Goal: Task Accomplishment & Management: Complete application form

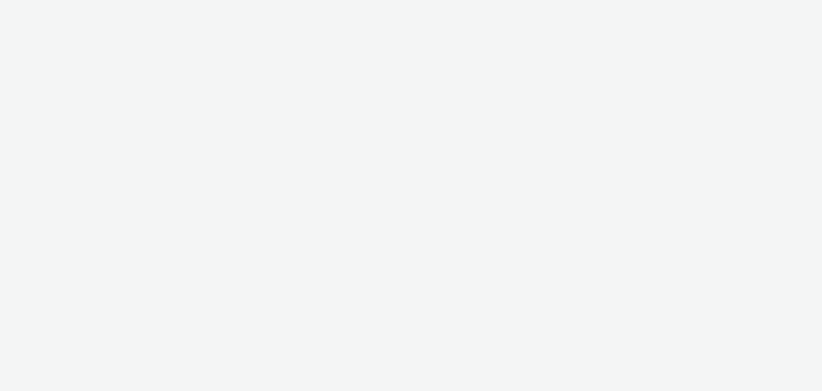
select select "d07aba32-d775-4fed-a722-f10c6504dd64"
select select "f97d6638-e0a1-4f7a-bf46-55015878e29e"
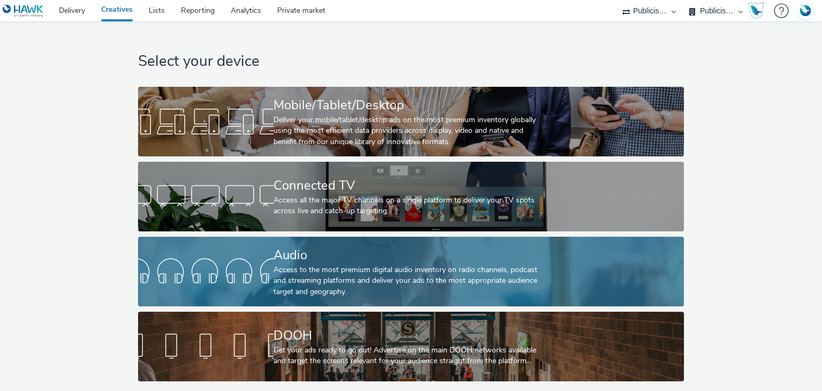
click at [329, 267] on div "Access to the most premium digital audio inventory on radio channels, podcast a…" at bounding box center [408, 280] width 271 height 33
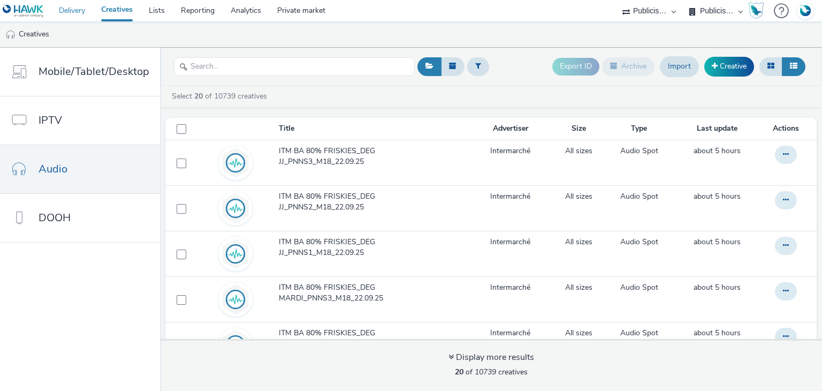
click at [79, 9] on link "Delivery" at bounding box center [72, 10] width 42 height 21
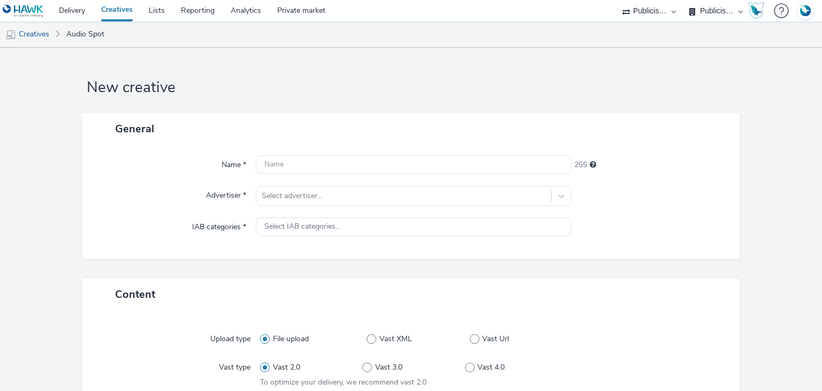
select select "d07aba32-d775-4fed-a722-f10c6504dd64"
select select "f97d6638-e0a1-4f7a-bf46-55015878e29e"
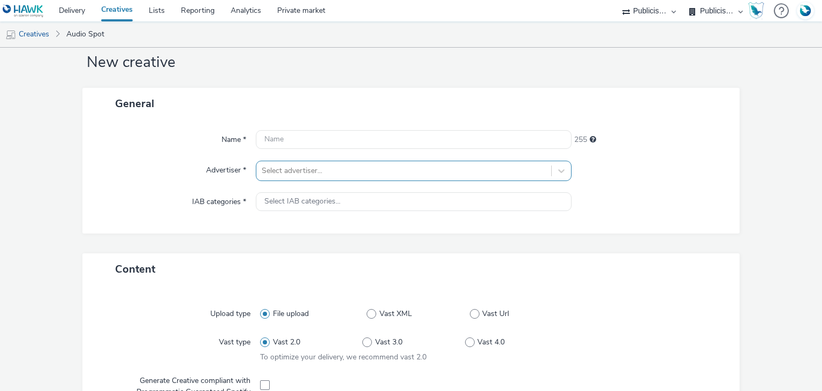
click at [311, 181] on div "Select advertiser..." at bounding box center [413, 170] width 315 height 20
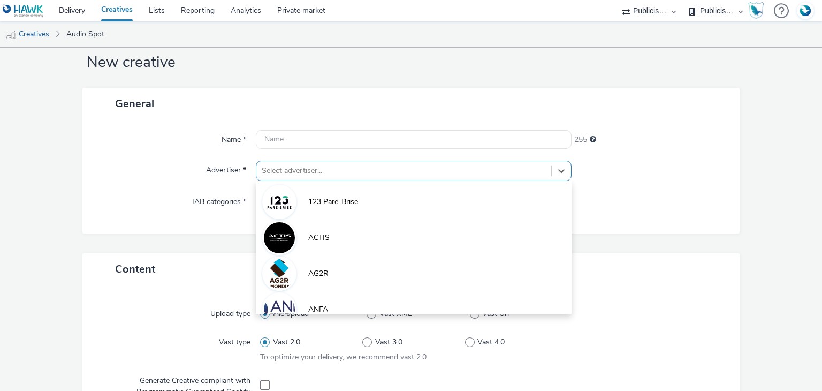
scroll to position [28, 0]
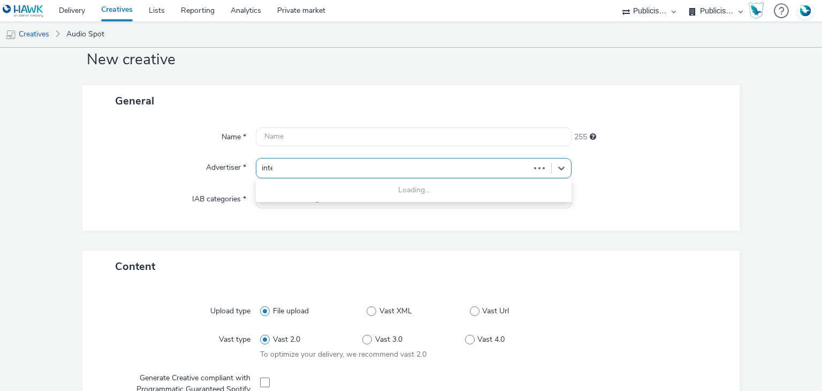
type input "interm"
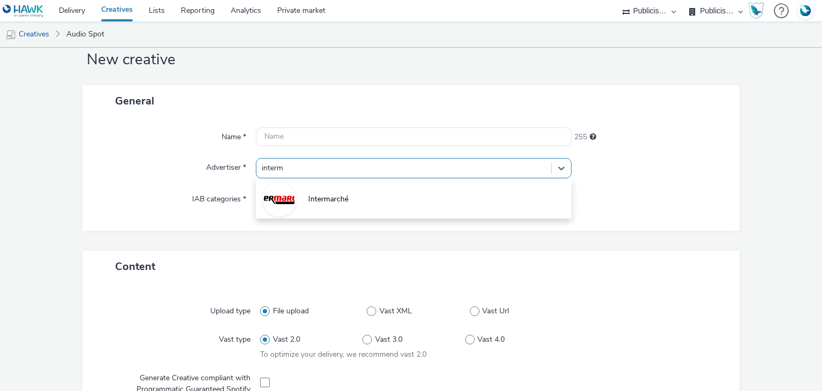
click at [311, 194] on span "Intermarché" at bounding box center [328, 199] width 40 height 11
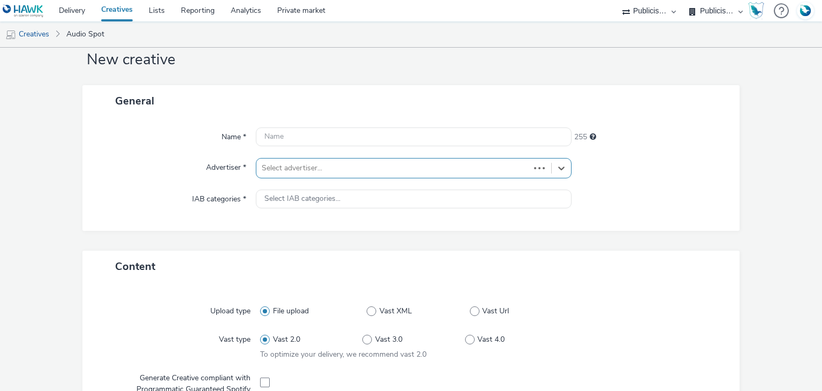
type input "[URL][DOMAIN_NAME]"
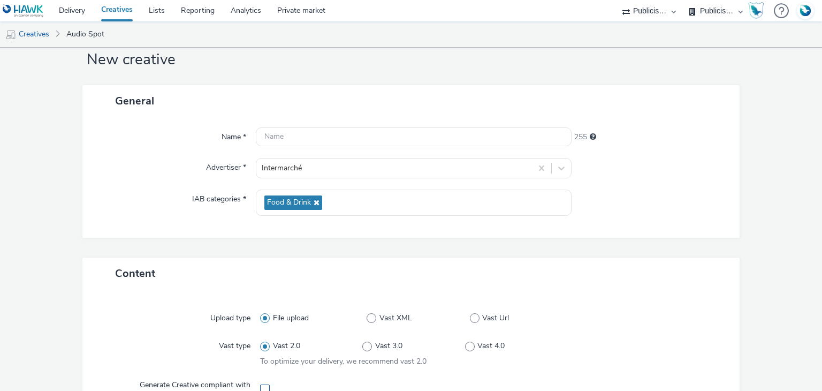
click at [264, 385] on span at bounding box center [265, 389] width 10 height 10
checkbox input "true"
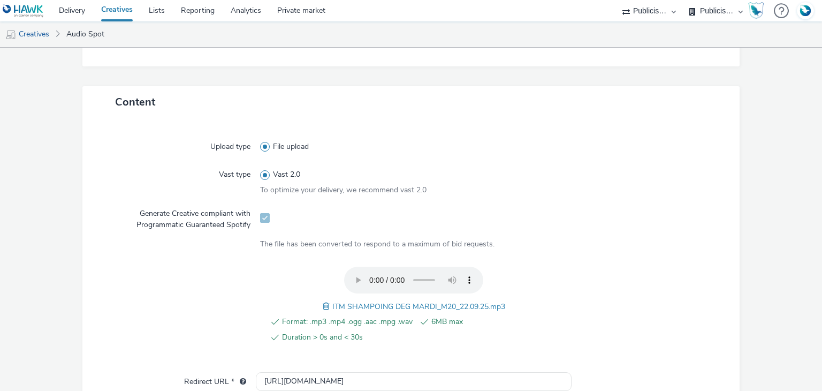
scroll to position [427, 0]
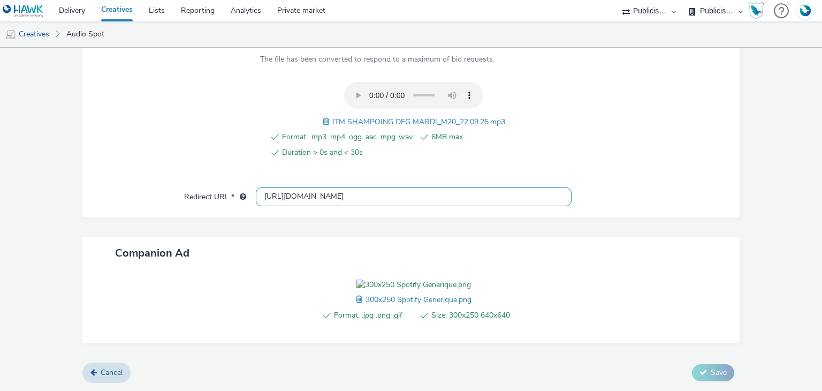
click at [305, 187] on input "[URL][DOMAIN_NAME]" at bounding box center [413, 196] width 315 height 19
paste input "s://[DOMAIN_NAME]/ddm/trackclk/N1477227.5175845SPOTIFY/B34019909.428638497;dc_t…"
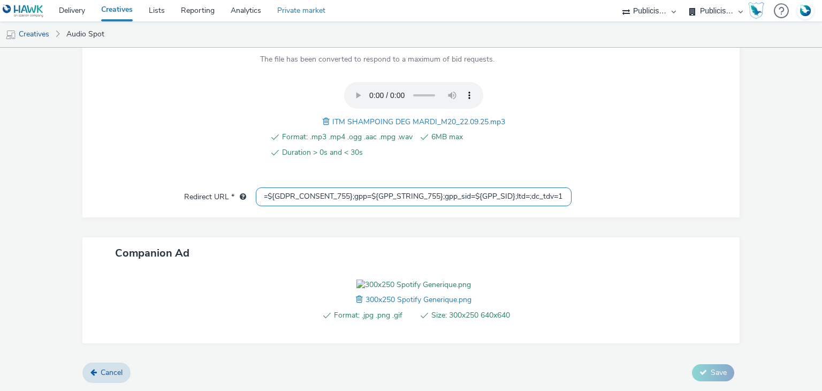
type input "https://[DOMAIN_NAME]/ddm/trackclk/N1477227.5175845SPOTIFY/B34019909.428638497;…"
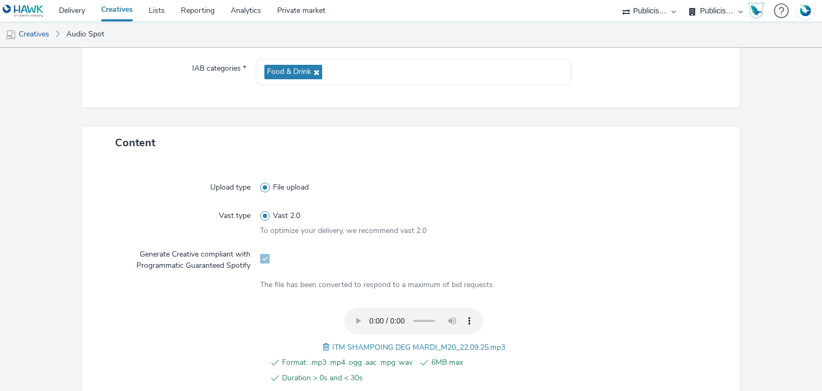
scroll to position [209, 0]
click at [366, 343] on span "ITM SHAMPOING DEG MARDI_M20_22.09.25.mp3" at bounding box center [418, 345] width 173 height 10
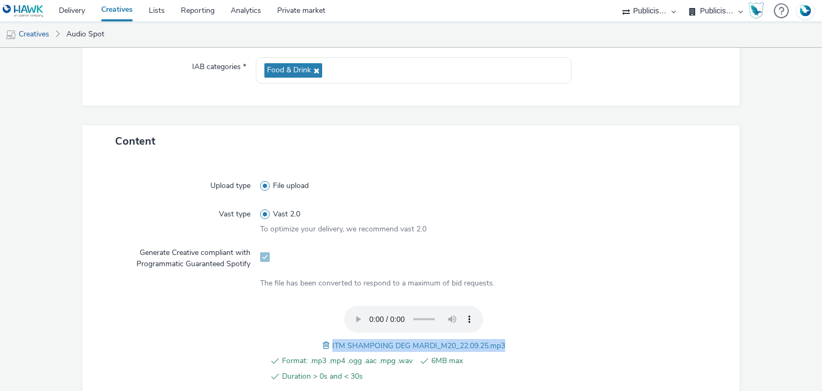
click at [366, 343] on span "ITM SHAMPOING DEG MARDI_M20_22.09.25.mp3" at bounding box center [418, 345] width 173 height 10
copy span "ITM SHAMPOING DEG MARDI_M20_22.09.25.mp3"
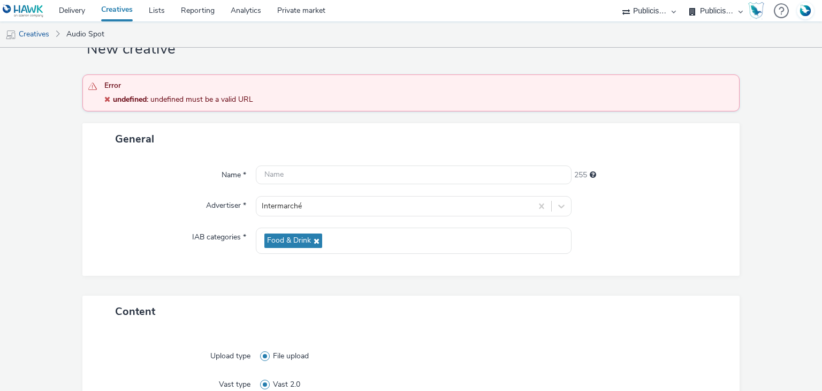
scroll to position [0, 0]
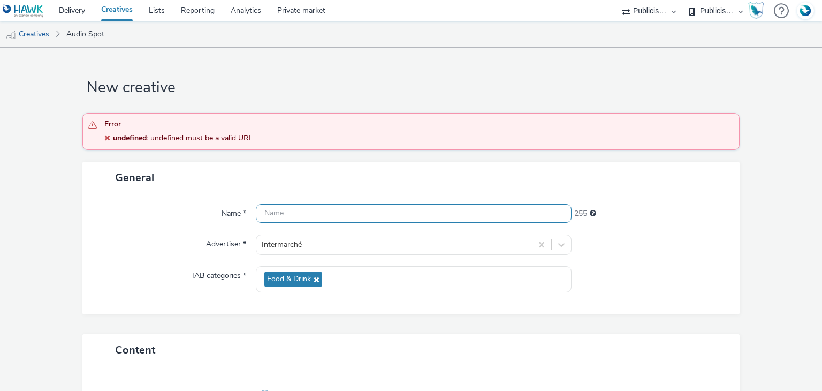
paste input "ITM SHAMPOING DEG MARDI_M20_22.09.25.mp3"
click at [287, 219] on input "ITM SHAMPOING DEG MARDI_M20_22.09.25.mp3" at bounding box center [413, 213] width 315 height 19
type input "ITM SHAMPOING DEG MARDI_M20_22.09.25_Spotify"
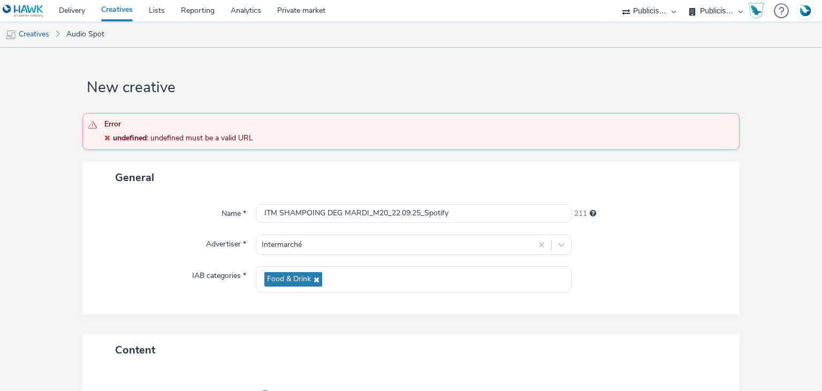
click at [579, 243] on div at bounding box center [650, 244] width 158 height 20
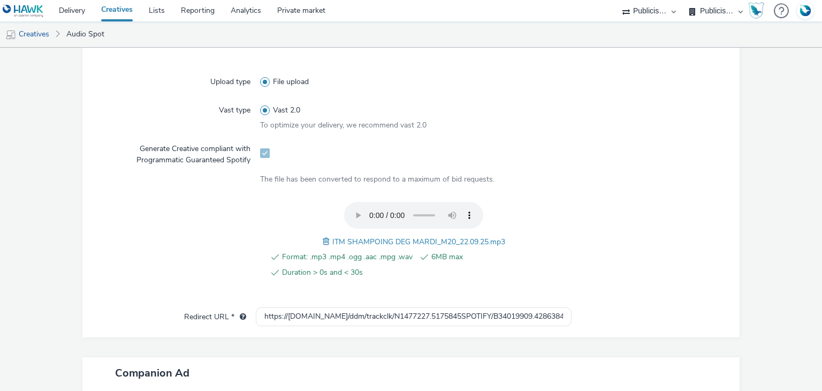
scroll to position [492, 0]
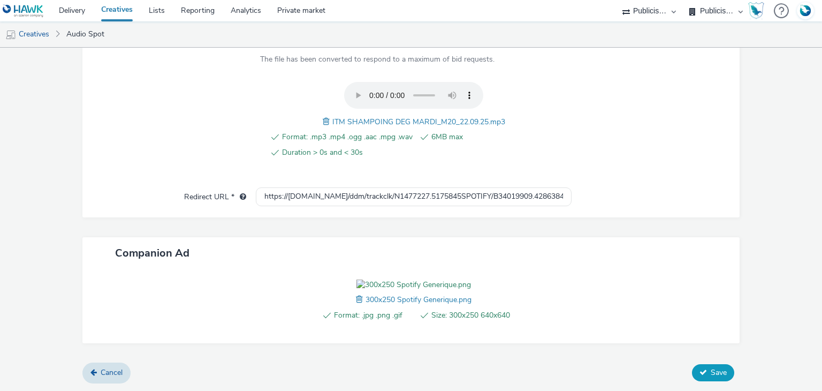
click at [710, 369] on span "Save" at bounding box center [718, 372] width 16 height 10
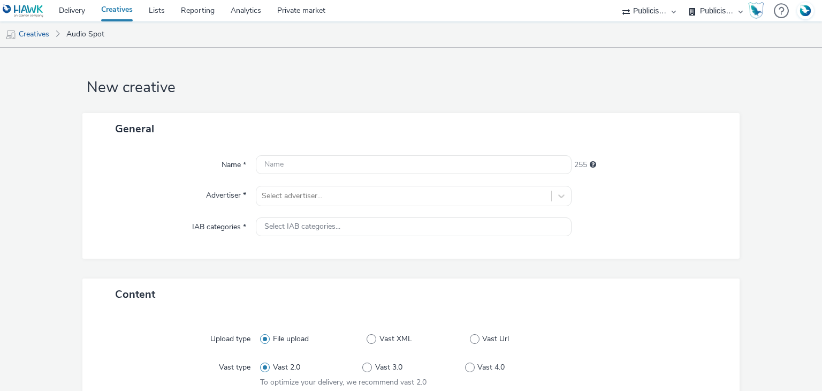
select select "d07aba32-d775-4fed-a722-f10c6504dd64"
select select "f97d6638-e0a1-4f7a-bf46-55015878e29e"
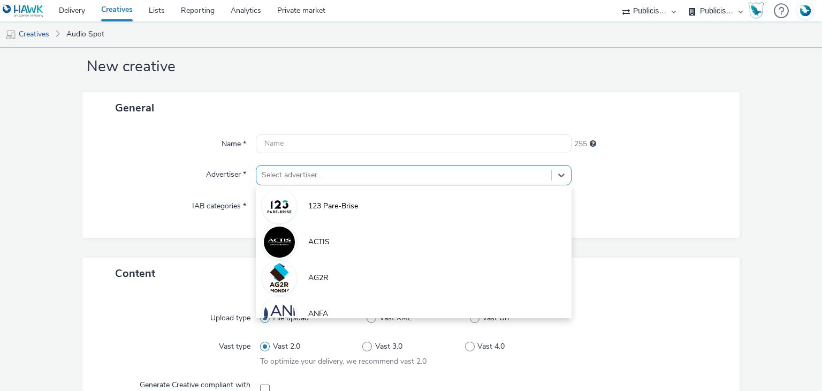
click at [319, 185] on div "option 123 Pare-Brise focused, 1 of 10. 10 results available. Use Up and Down t…" at bounding box center [413, 175] width 315 height 20
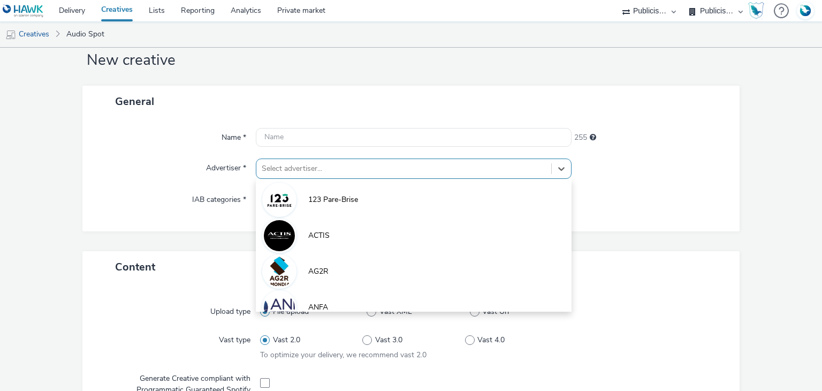
paste input "interm"
type input "interm"
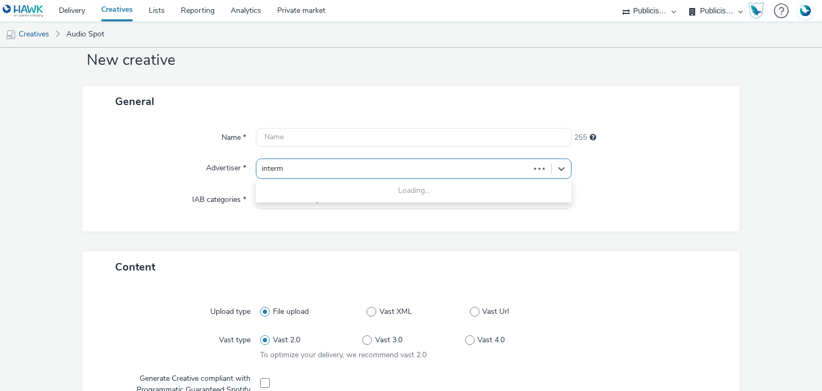
scroll to position [28, 0]
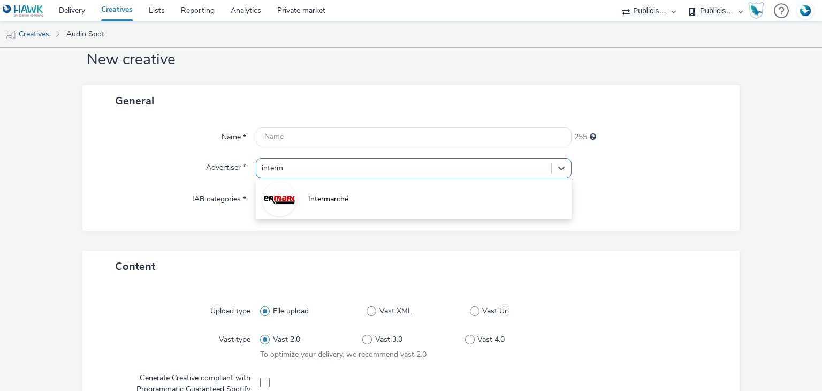
click at [319, 197] on span "Intermarché" at bounding box center [328, 199] width 40 height 11
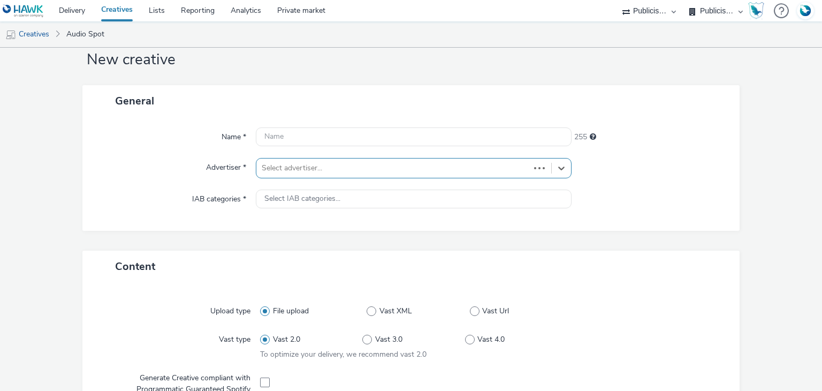
type input "[URL][DOMAIN_NAME]"
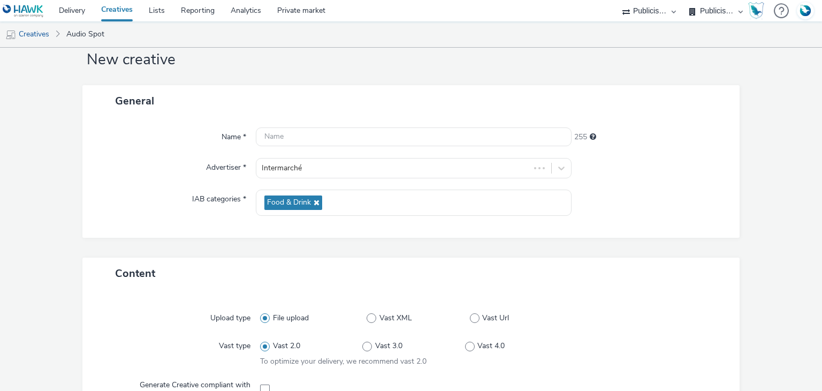
click at [262, 381] on div at bounding box center [413, 388] width 307 height 26
click at [263, 385] on span at bounding box center [265, 389] width 10 height 10
checkbox input "true"
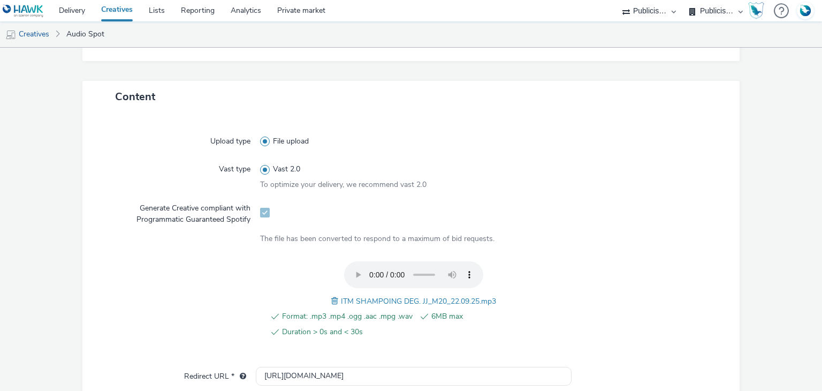
scroll to position [427, 0]
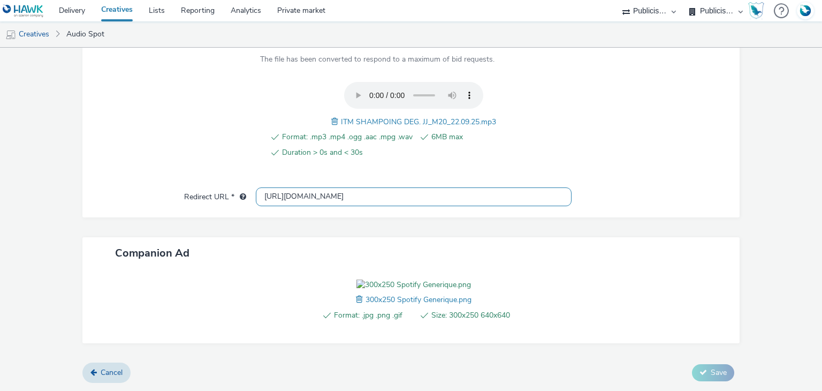
click at [302, 187] on input "[URL][DOMAIN_NAME]" at bounding box center [413, 196] width 315 height 19
paste input "s://[DOMAIN_NAME]/ddm/trackclk/N1477227.5175845SPOTIFY/B34019909.428638497;dc_t…"
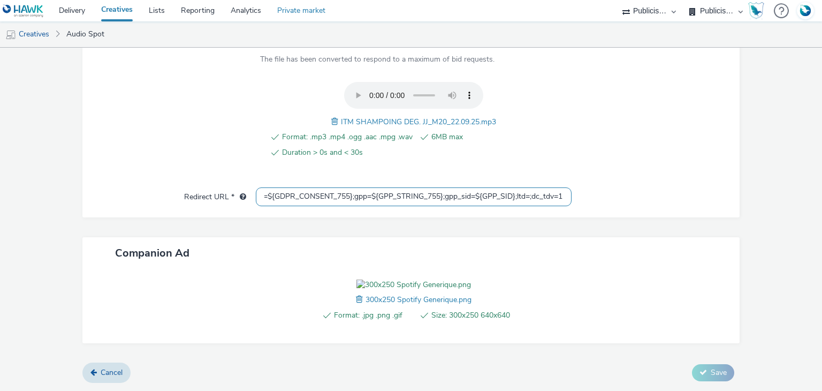
type input "https://[DOMAIN_NAME]/ddm/trackclk/N1477227.5175845SPOTIFY/B34019909.428638497;…"
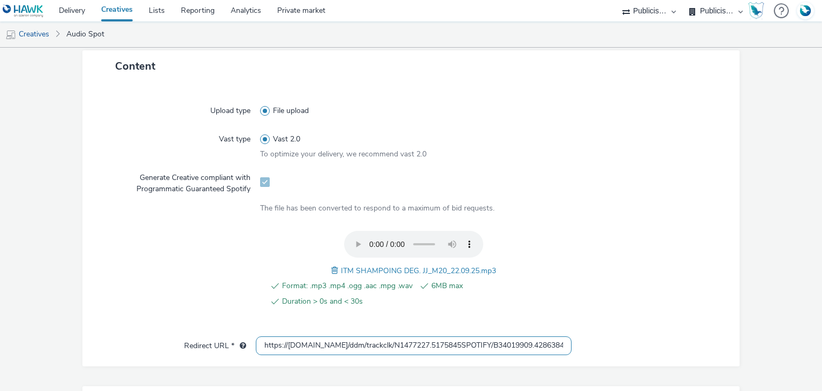
scroll to position [291, 0]
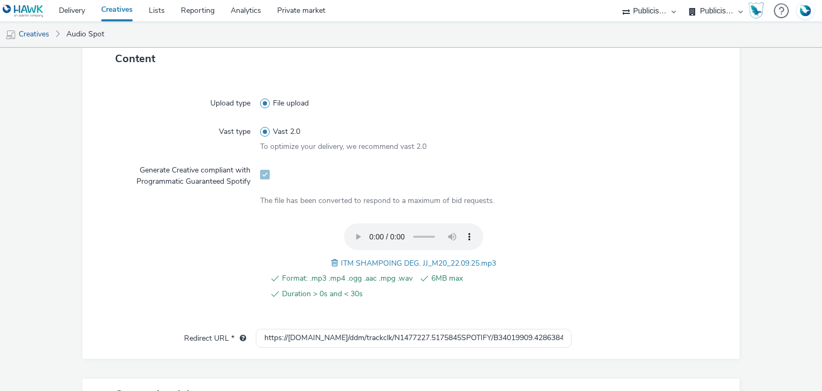
click at [368, 267] on div "Format: .mp3 .mp4 .ogg .aac .mpg .wav 6MB max Duration > 0s and < 30s ITM SHAMP…" at bounding box center [413, 267] width 307 height 88
copy span "ITM SHAMPOING DEG. JJ_M20_22.09.25.mp3"
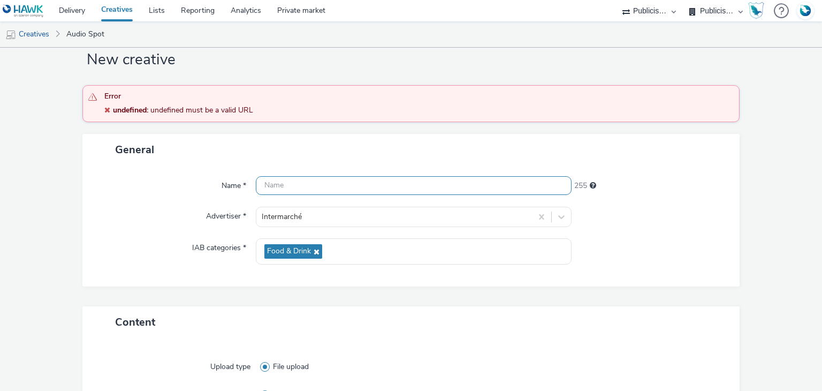
scroll to position [2, 0]
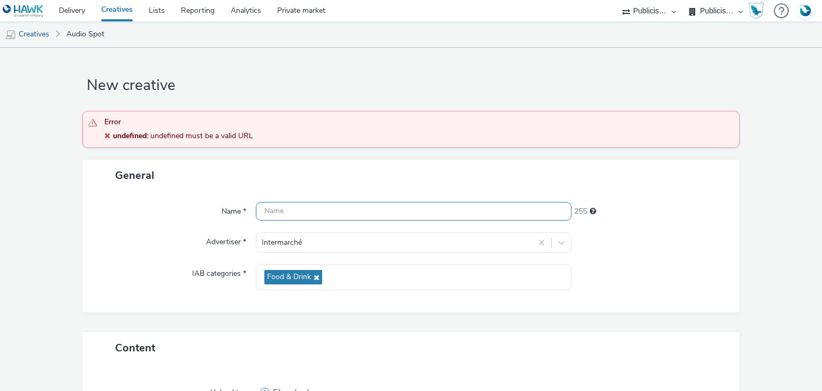
click at [310, 215] on input "text" at bounding box center [413, 211] width 315 height 19
paste input "ITM SHAMPOING DEG. JJ_M20_22.09.25.mp3"
paste input "_Spotify"
type input "ITM SHAMPOING DEG. JJ_M20_22.09.25_Spotify"
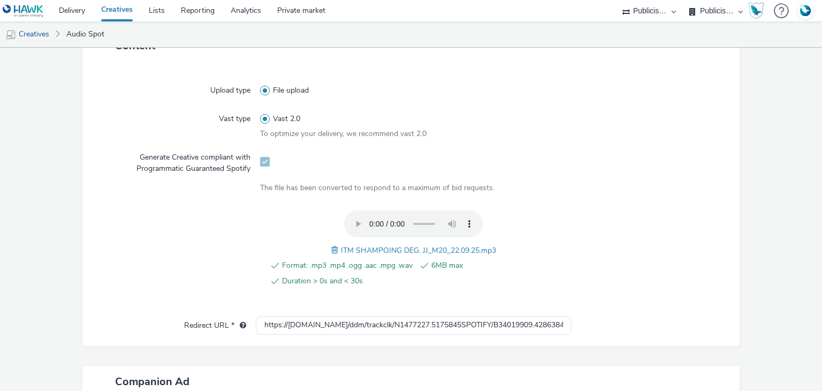
scroll to position [492, 0]
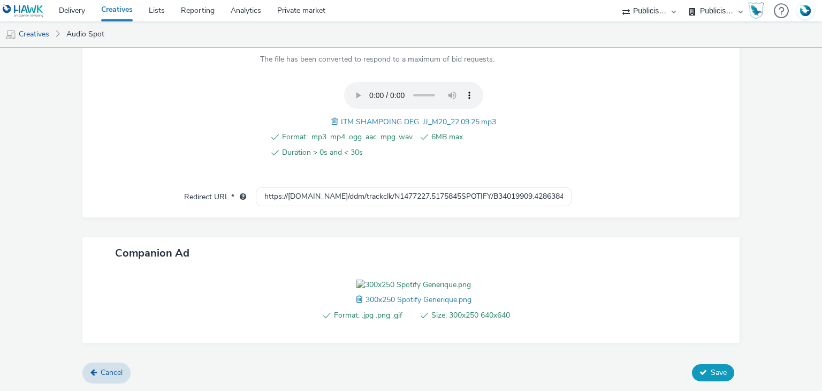
drag, startPoint x: 704, startPoint y: 383, endPoint x: 709, endPoint y: 379, distance: 6.1
click at [709, 379] on form "New creative Error undefined : undefined must be a valid URL General Name * ITM…" at bounding box center [411, 2] width 822 height 775
click at [709, 379] on button "Save" at bounding box center [713, 372] width 42 height 17
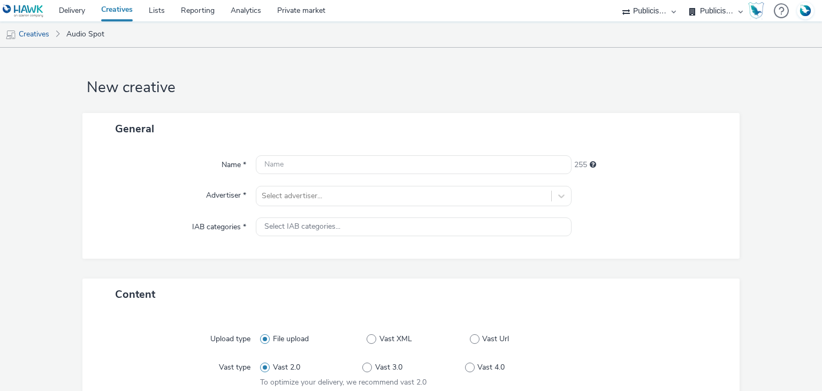
select select "d07aba32-d775-4fed-a722-f10c6504dd64"
select select "f97d6638-e0a1-4f7a-bf46-55015878e29e"
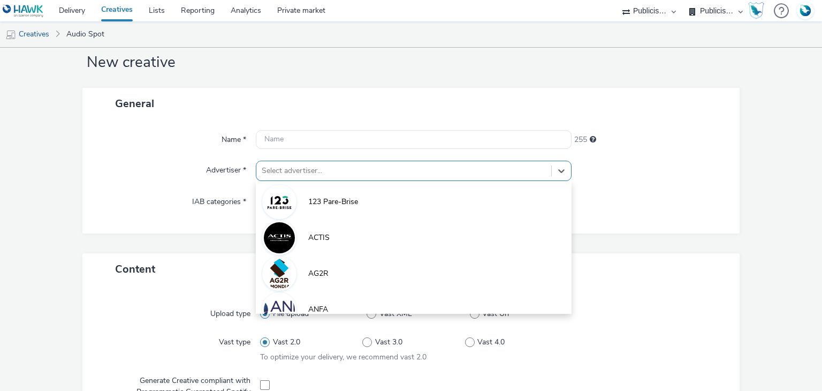
click at [328, 181] on div "option 123 Pare-Brise focused, 1 of 10. 10 results available. Use Up and Down t…" at bounding box center [413, 170] width 315 height 20
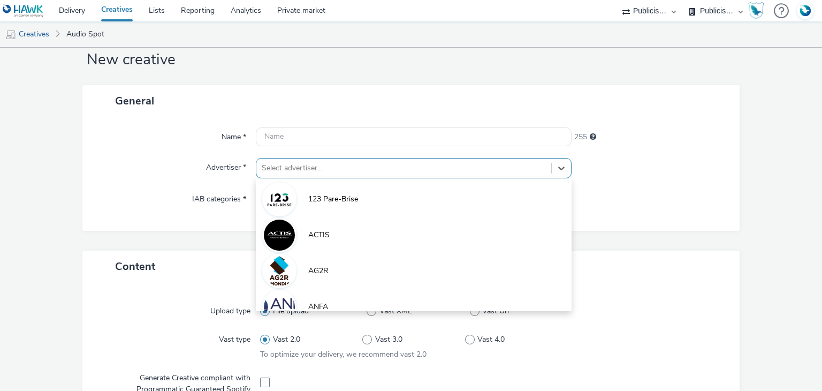
paste input "interm"
type input "interm"
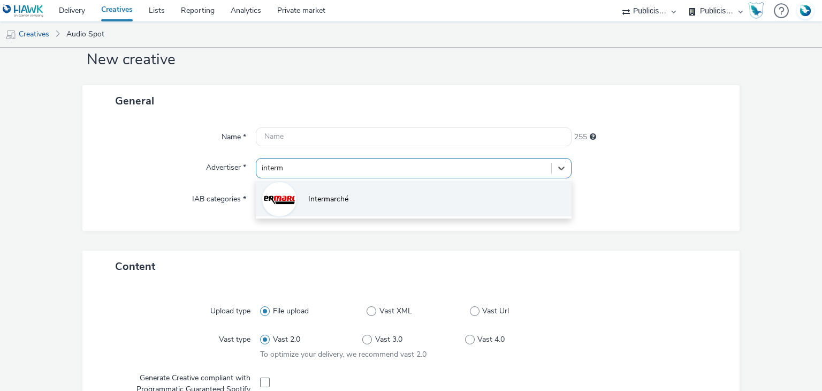
click at [326, 204] on span "Intermarché" at bounding box center [328, 199] width 40 height 11
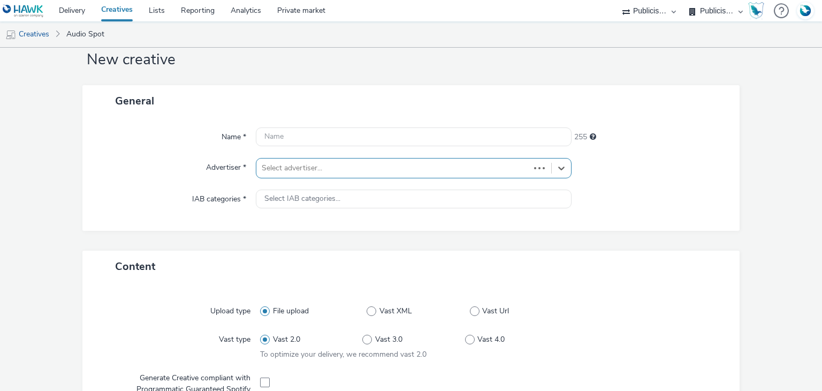
type input "[URL][DOMAIN_NAME]"
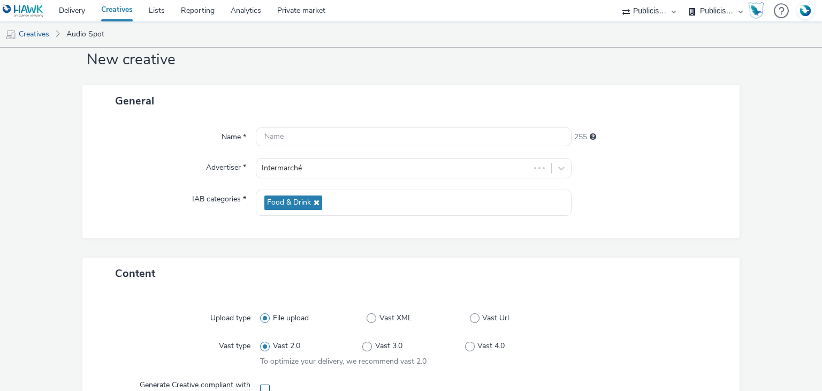
click at [263, 387] on span at bounding box center [265, 389] width 10 height 10
checkbox input "true"
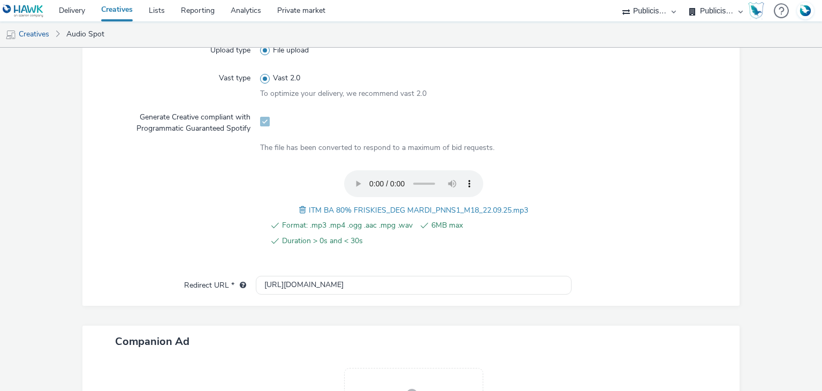
scroll to position [427, 0]
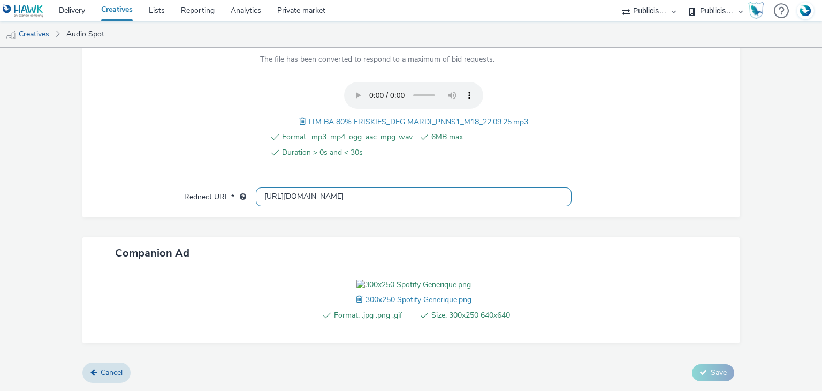
click at [305, 187] on input "[URL][DOMAIN_NAME]" at bounding box center [413, 196] width 315 height 19
paste input "s://[DOMAIN_NAME]/ddm/trackclk/N1477227.5175845SPOTIFY/B34019909.428638497;dc_t…"
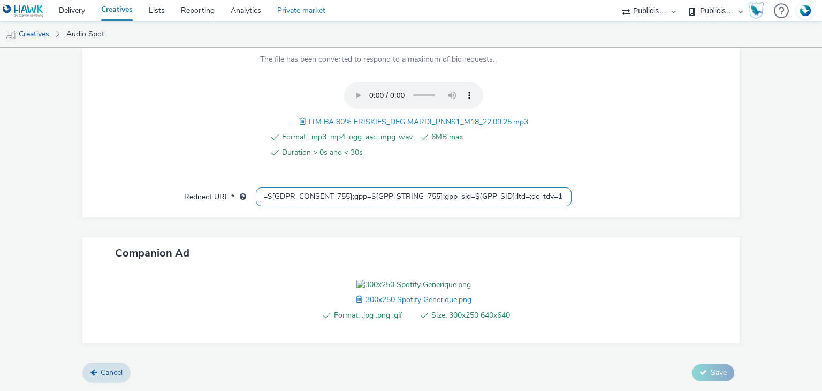
type input "https://[DOMAIN_NAME]/ddm/trackclk/N1477227.5175845SPOTIFY/B34019909.428638497;…"
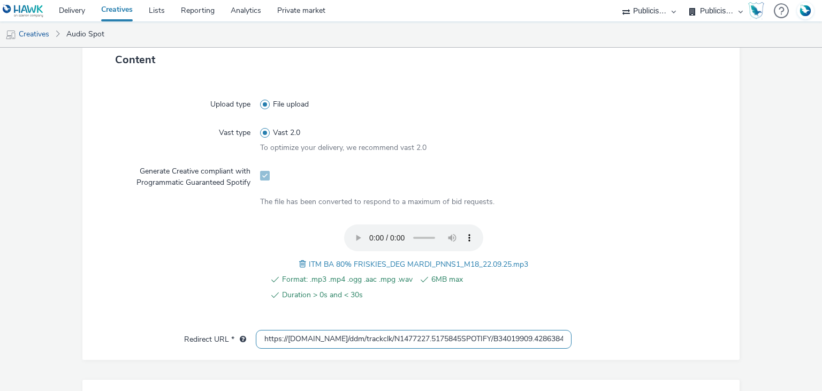
scroll to position [308, 0]
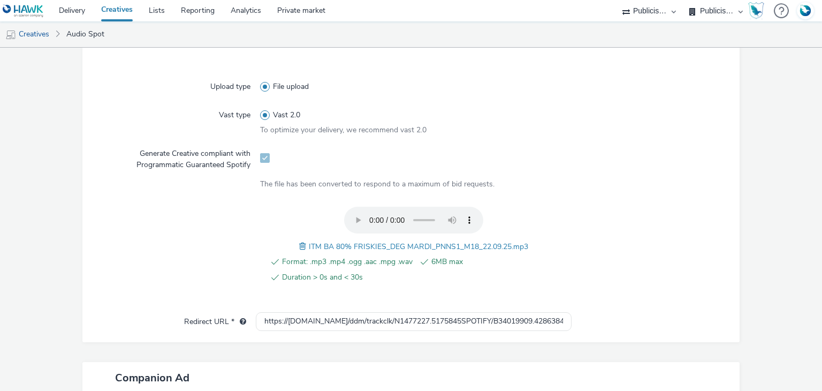
click at [366, 247] on span "ITM BA 80% FRISKIES_DEG MARDI_PNNS1_M18_22.09.25.mp3" at bounding box center [418, 246] width 219 height 10
copy span "ITM BA 80% FRISKIES_DEG MARDI_PNNS1_M18_22.09.25.mp3"
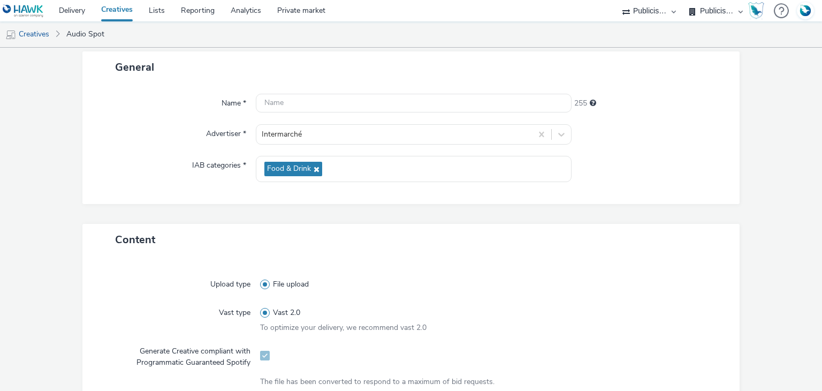
scroll to position [105, 0]
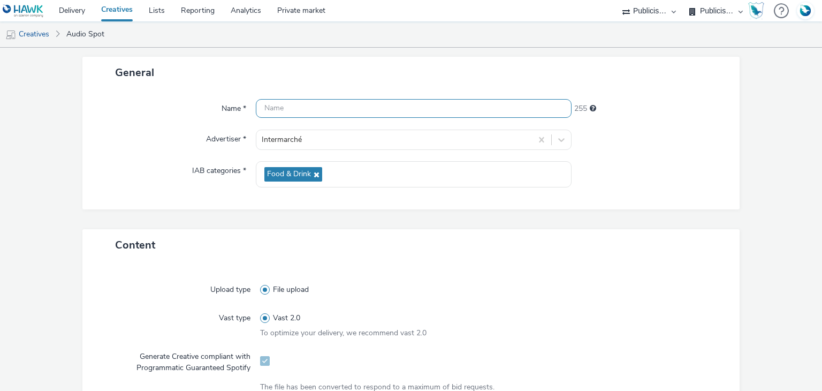
paste input "ITM BA 80% FRISKIES_DEG MARDI_PNNS1_M18_22.09.25.mp3"
click at [318, 104] on input "ITM BA 80% FRISKIES_DEG MARDI_PNNS1_M18_22.09.25.mp3" at bounding box center [413, 108] width 315 height 19
paste input "_Spotify"
type input "ITM BA 80% FRISKIES_DEG MARDI_PNNS1_M18_22.09.25_Spotify"
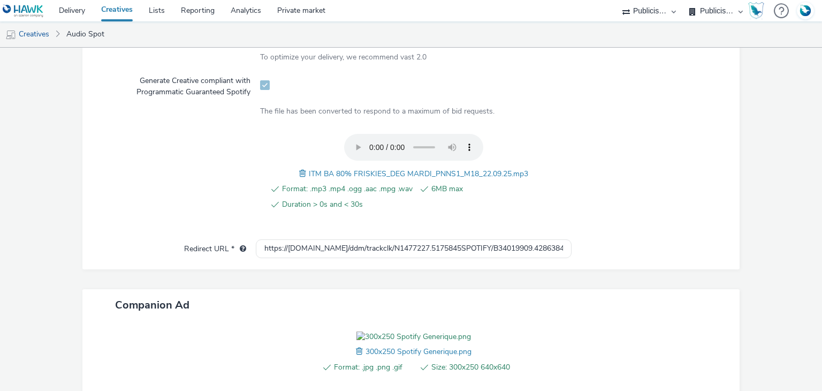
scroll to position [492, 0]
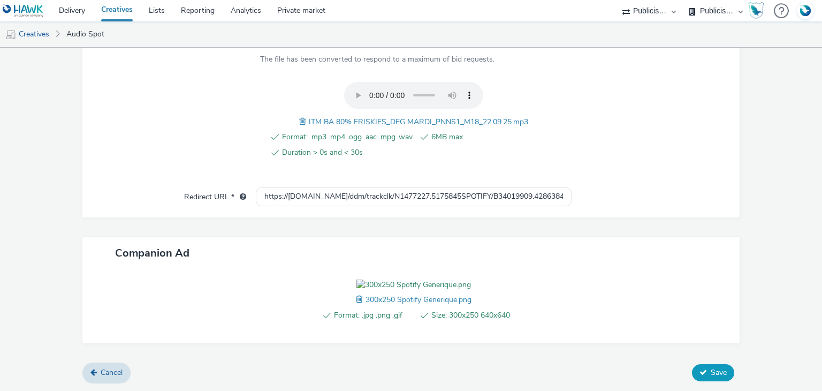
click at [701, 377] on button "Save" at bounding box center [713, 372] width 42 height 17
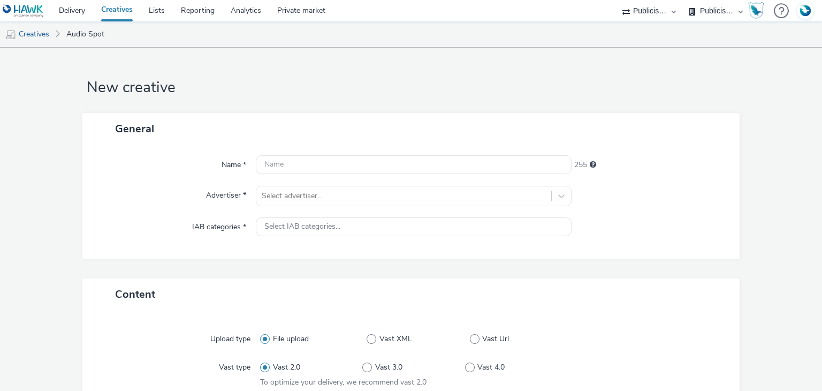
select select "d07aba32-d775-4fed-a722-f10c6504dd64"
select select "f97d6638-e0a1-4f7a-bf46-55015878e29e"
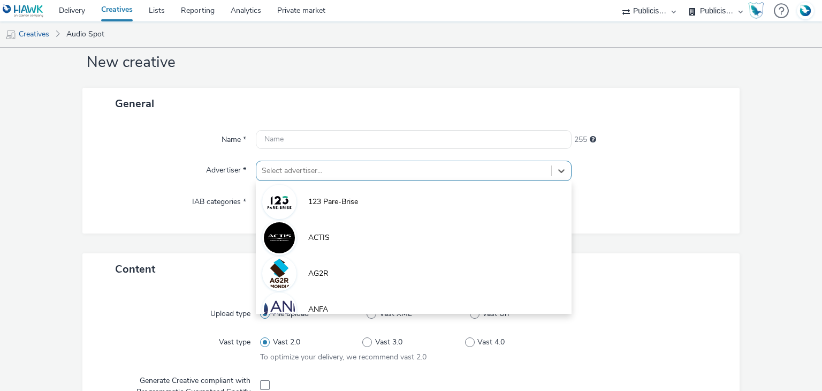
click at [302, 181] on div "option 123 Pare-Brise focused, 1 of 10. 10 results available. Use Up and Down t…" at bounding box center [413, 170] width 315 height 20
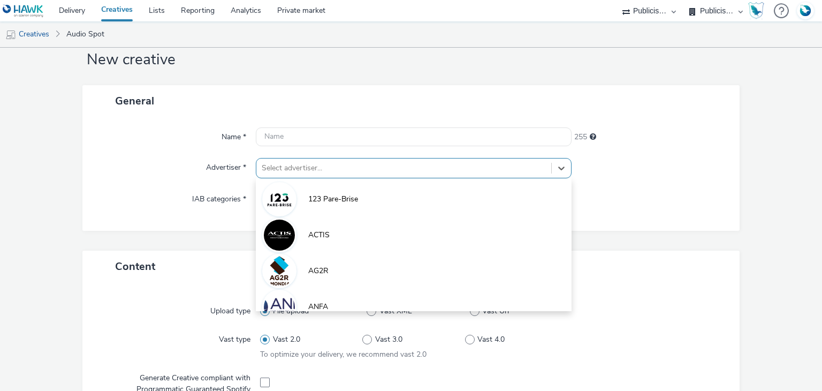
paste input "interm"
type input "interm"
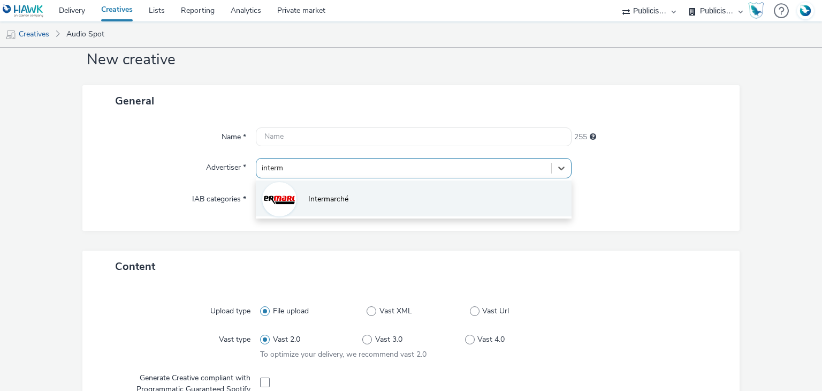
click at [308, 202] on span "Intermarché" at bounding box center [328, 199] width 40 height 11
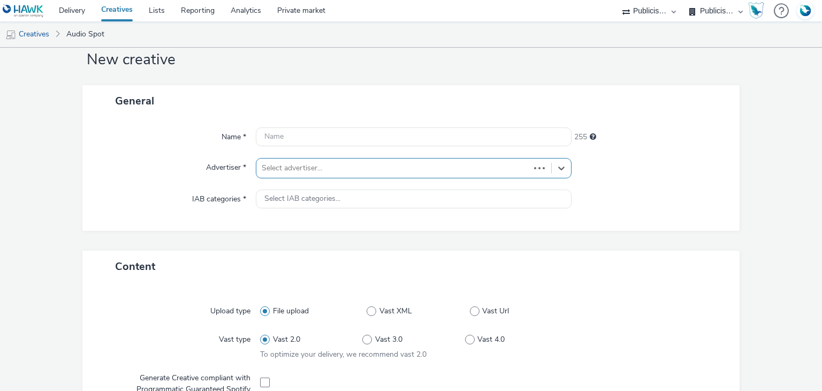
type input "[URL][DOMAIN_NAME]"
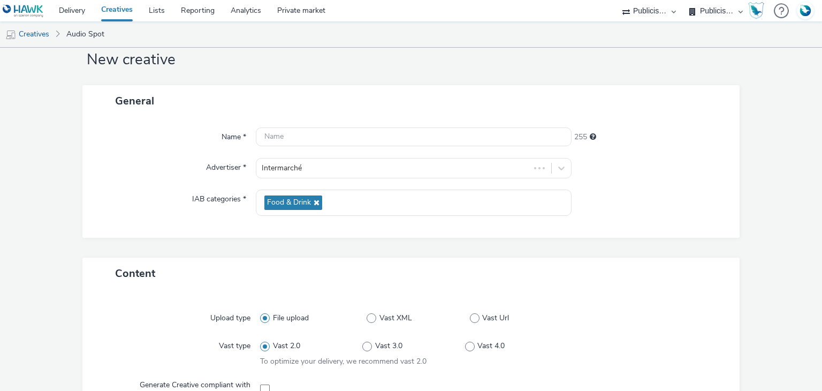
click at [264, 381] on div at bounding box center [413, 388] width 307 height 26
click at [264, 383] on label at bounding box center [265, 388] width 10 height 11
checkbox input "true"
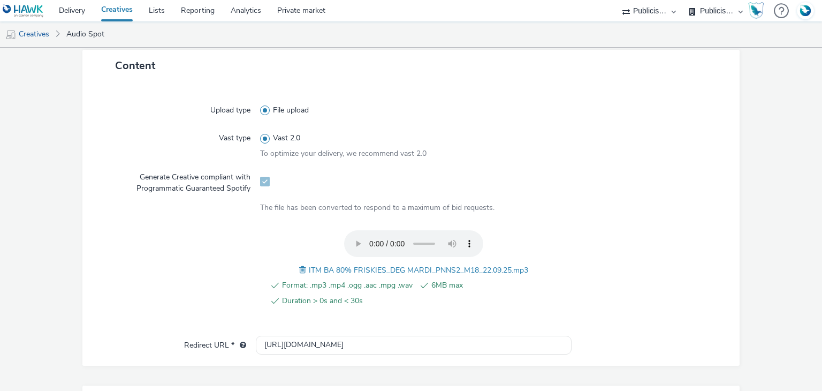
scroll to position [427, 0]
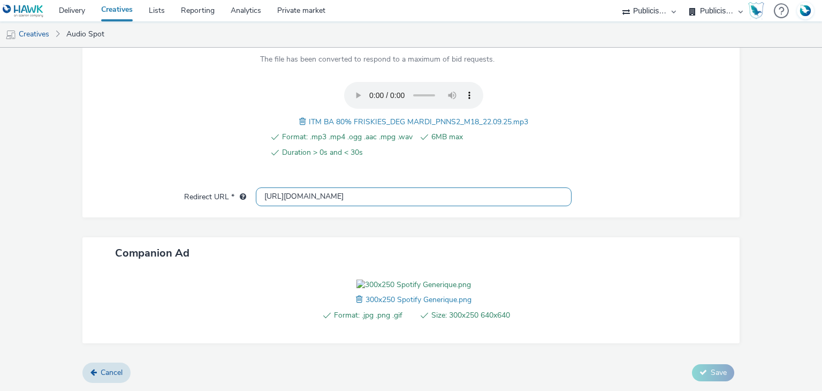
click at [310, 187] on input "[URL][DOMAIN_NAME]" at bounding box center [413, 196] width 315 height 19
paste input "s://[DOMAIN_NAME]/ddm/trackclk/N1477227.5175845SPOTIFY/B34019909.428638497;dc_t…"
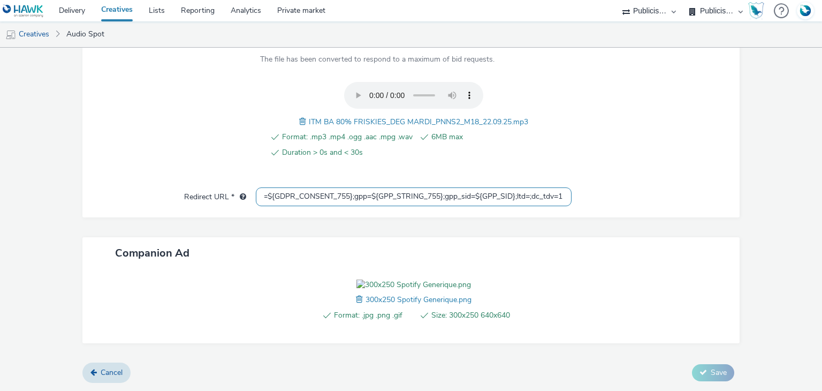
type input "https://[DOMAIN_NAME]/ddm/trackclk/N1477227.5175845SPOTIFY/B34019909.428638497;…"
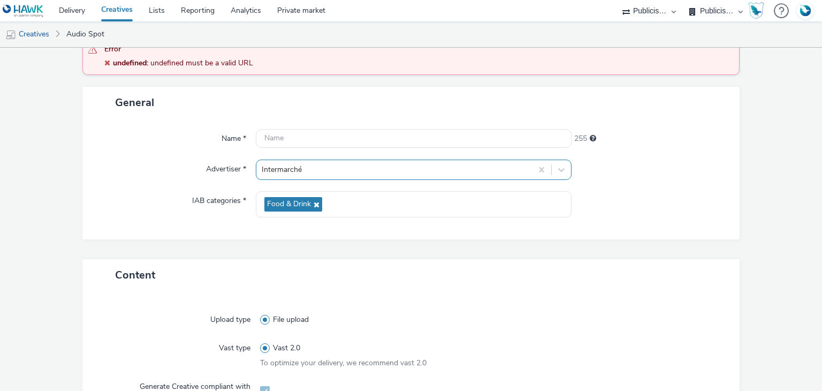
scroll to position [73, 0]
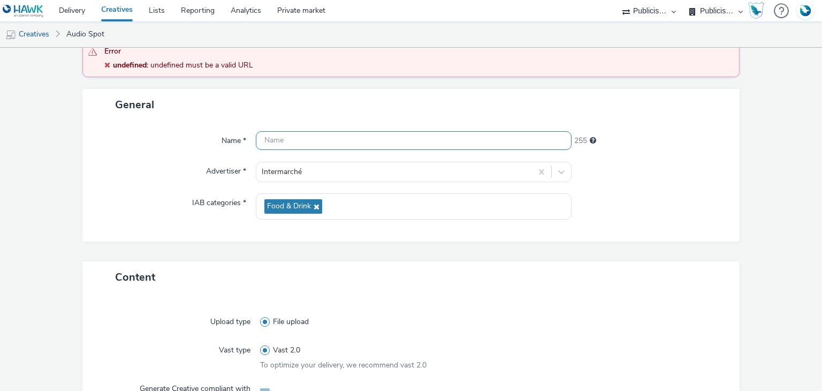
paste input "ITM BA 80% FRISKIES_DEG MARDI_PNNS1_M18_22.09.25.mp3"
click at [303, 134] on input "ITM BA 80% FRISKIES_DEG MARDI_PNNS1_M18_22.09.25.mp3" at bounding box center [413, 140] width 315 height 19
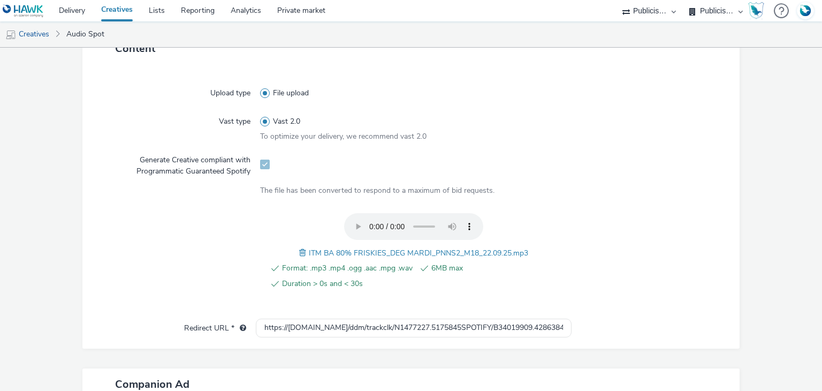
scroll to position [363, 0]
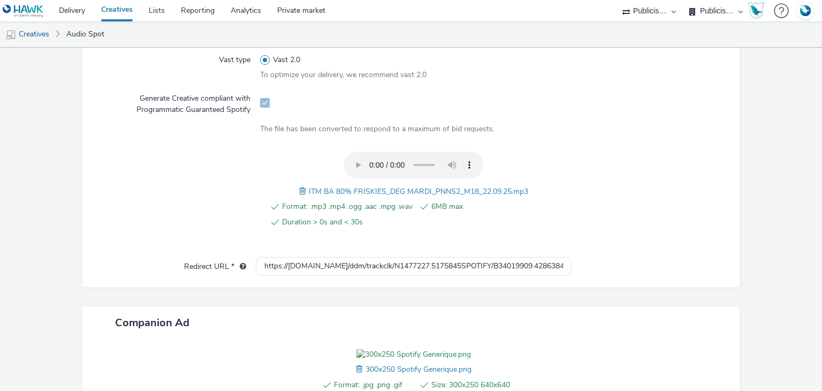
paste input "Spotify_"
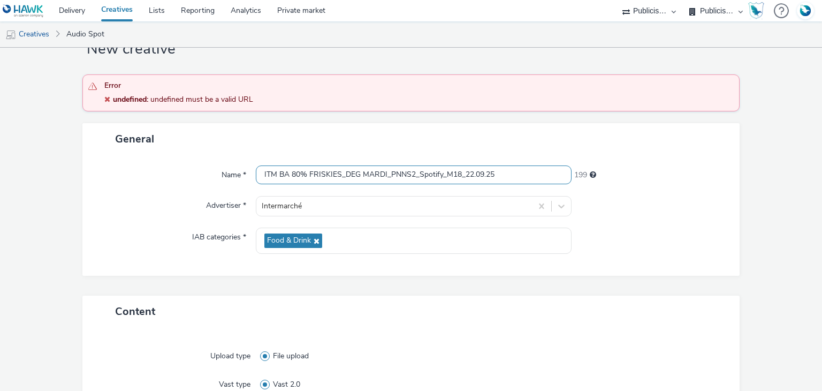
scroll to position [39, 0]
paste input "_Spotify"
type input "ITM BA 80% FRISKIES_DEG MARDI_PNNS2_M18_22.09.25_Spotify"
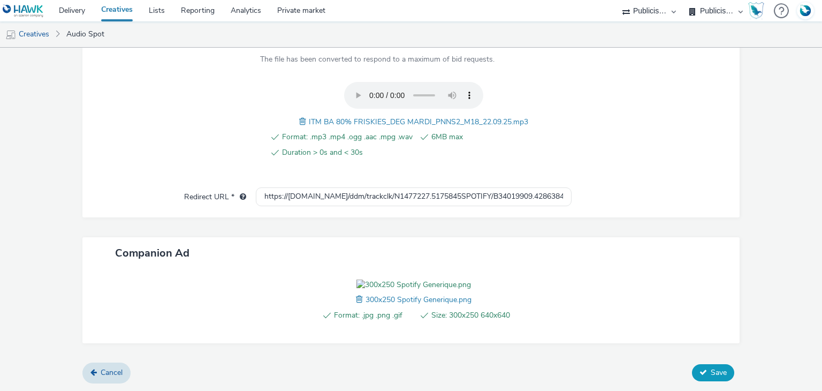
click at [702, 380] on button "Save" at bounding box center [713, 372] width 42 height 17
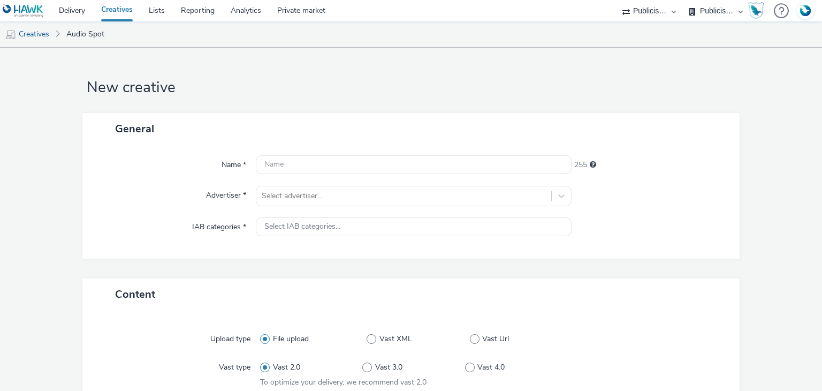
select select "d07aba32-d775-4fed-a722-f10c6504dd64"
select select "f97d6638-e0a1-4f7a-bf46-55015878e29e"
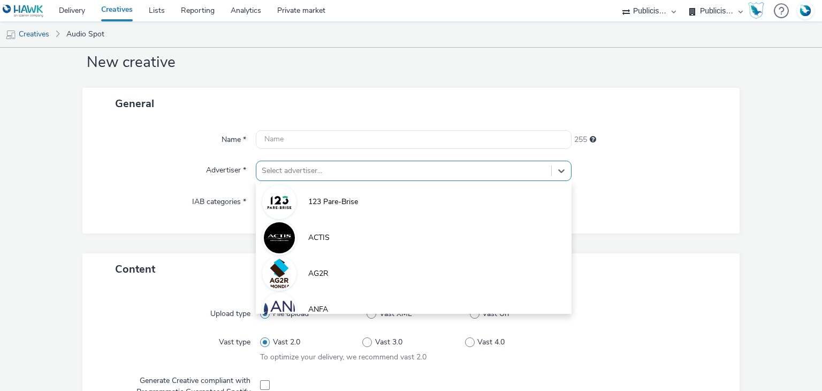
click at [323, 181] on div "option 123 Pare-Brise focused, 1 of 10. 10 results available. Use Up and Down t…" at bounding box center [413, 170] width 315 height 20
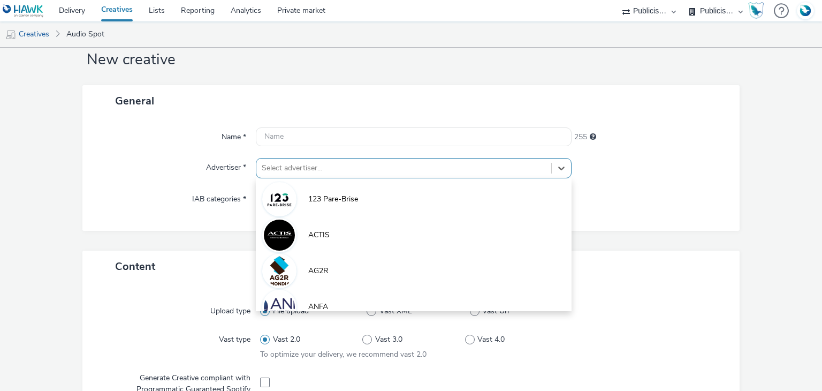
paste input "interm"
type input "interm"
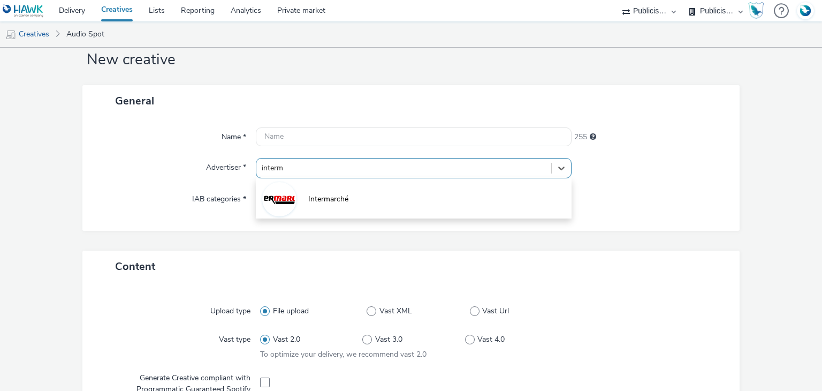
click at [323, 194] on span "Intermarché" at bounding box center [328, 199] width 40 height 11
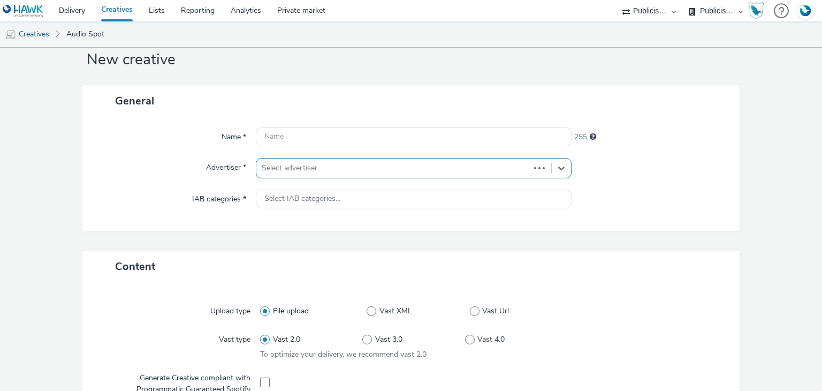
type input "[URL][DOMAIN_NAME]"
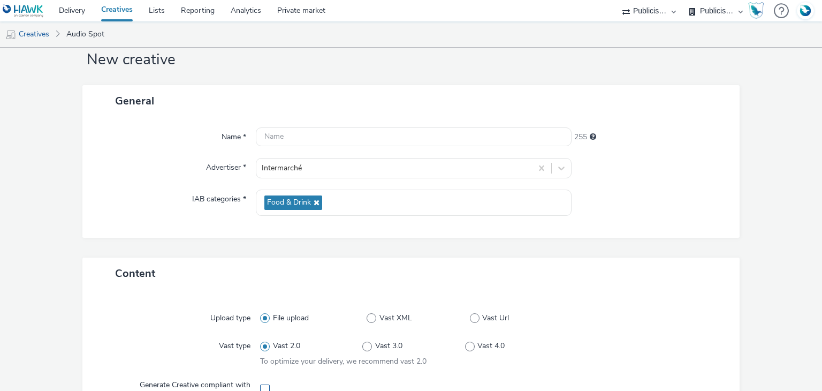
click at [263, 385] on span at bounding box center [265, 389] width 10 height 10
checkbox input "true"
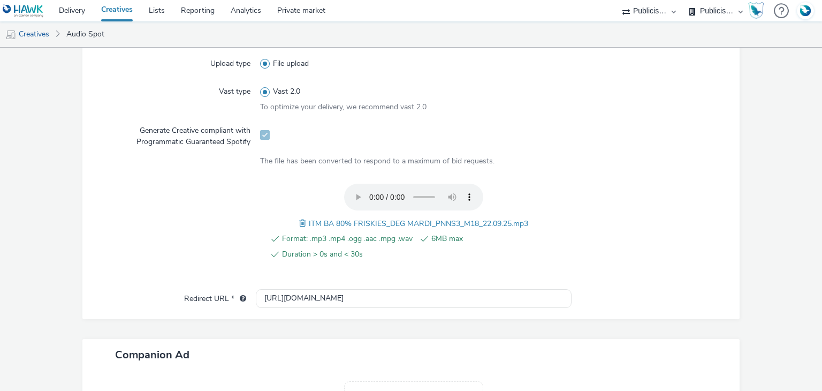
scroll to position [427, 0]
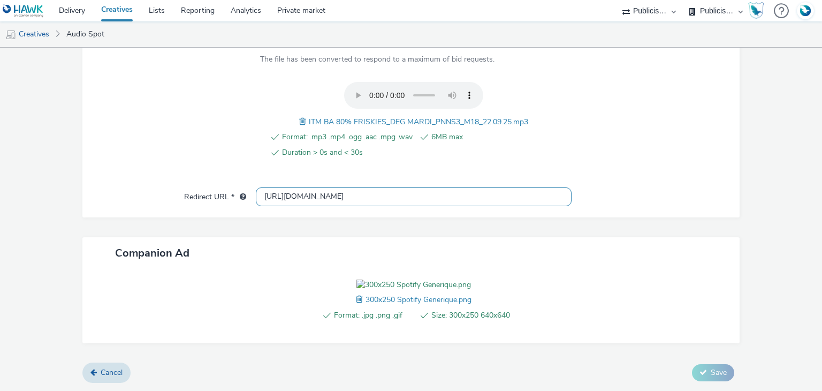
click at [297, 187] on input "[URL][DOMAIN_NAME]" at bounding box center [413, 196] width 315 height 19
paste input "s://[DOMAIN_NAME]/ddm/trackclk/N1477227.5175845SPOTIFY/B34019909.428638497;dc_t…"
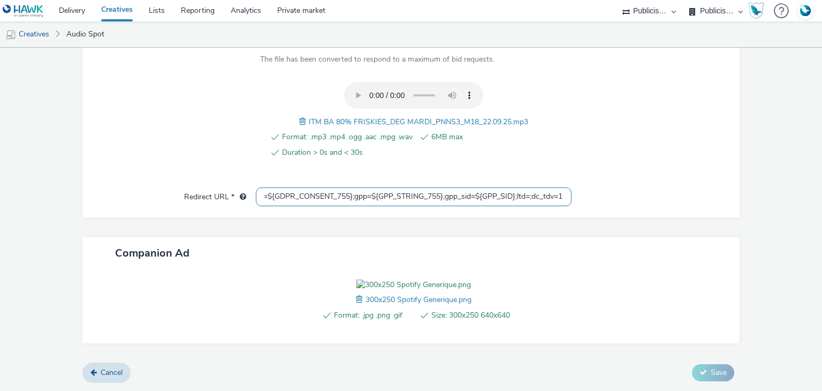
type input "https://[DOMAIN_NAME]/ddm/trackclk/N1477227.5175845SPOTIFY/B34019909.428638497;…"
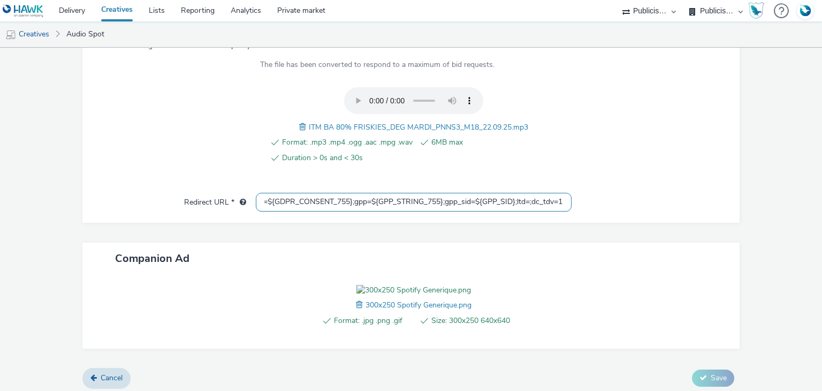
scroll to position [0, 0]
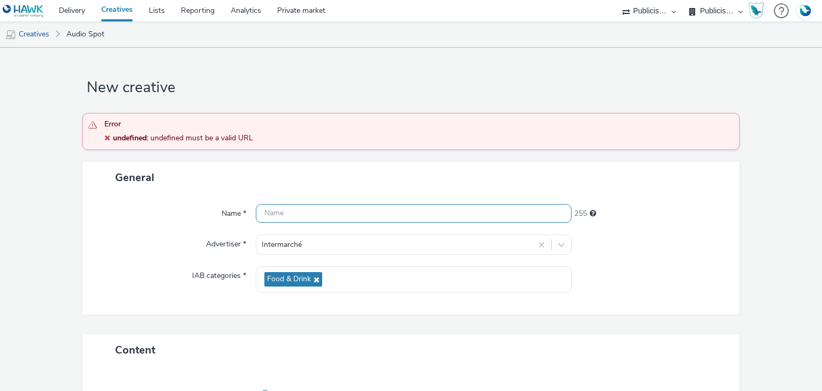
paste input "ITM BA 80% FRISKIES_DEG MARDI_PNNS1_M18_22.09.25.mp3"
click at [310, 205] on input "ITM BA 80% FRISKIES_DEG MARDI_PNNS1_M18_22.09.25.mp3" at bounding box center [413, 213] width 315 height 19
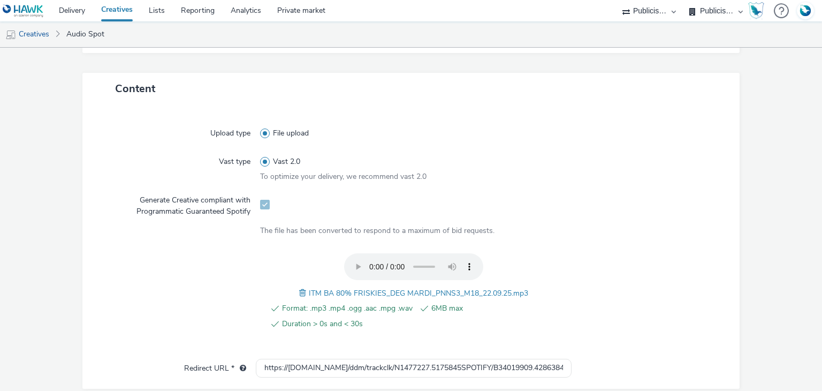
scroll to position [286, 0]
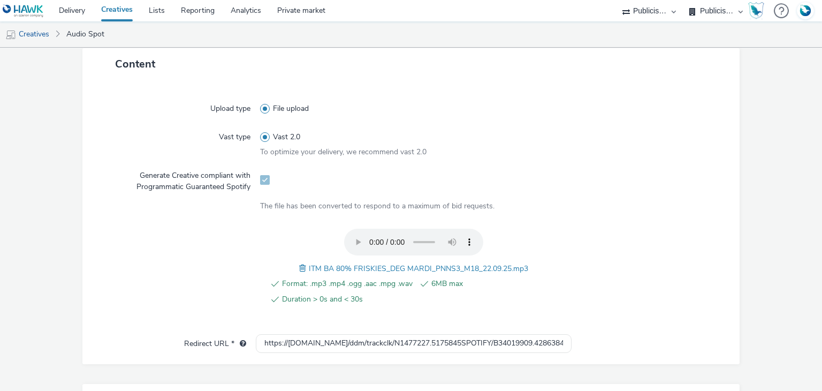
paste input "Spotify_"
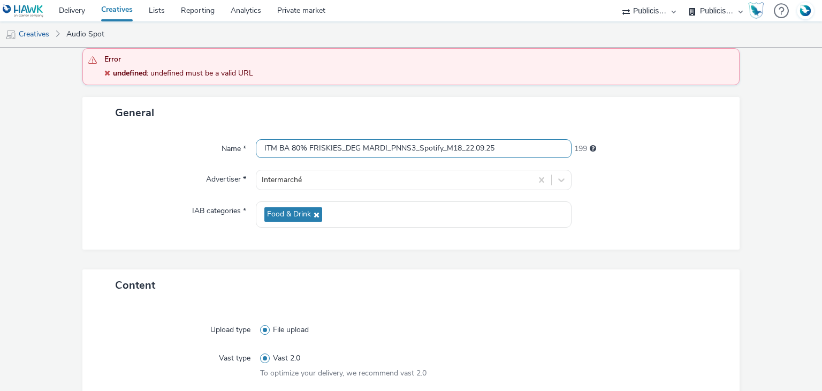
scroll to position [64, 0]
paste input "_Spotify"
click at [495, 150] on input "ITM BA 80% FRISKIES_DEG MARDI_PNNS3_M18_22.09.25" at bounding box center [413, 149] width 315 height 19
type input "ITM BA 80% FRISKIES_DEG MARDI_PNNS3_M18_22.09.25_Spotify"
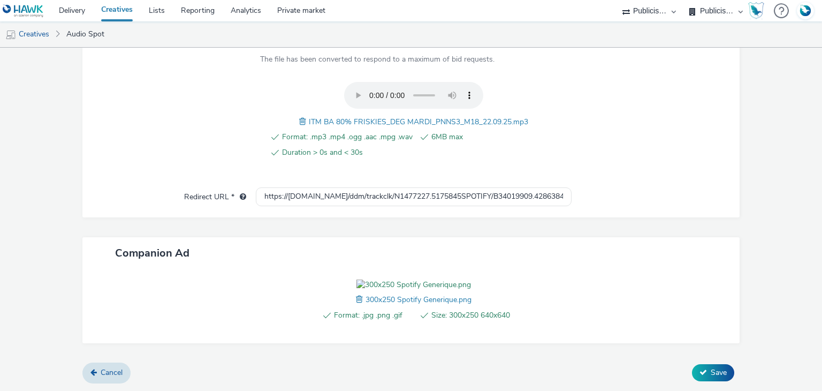
scroll to position [0, 0]
click at [709, 381] on div "Cancel Save" at bounding box center [410, 372] width 657 height 19
click at [713, 377] on span "Save" at bounding box center [718, 372] width 16 height 10
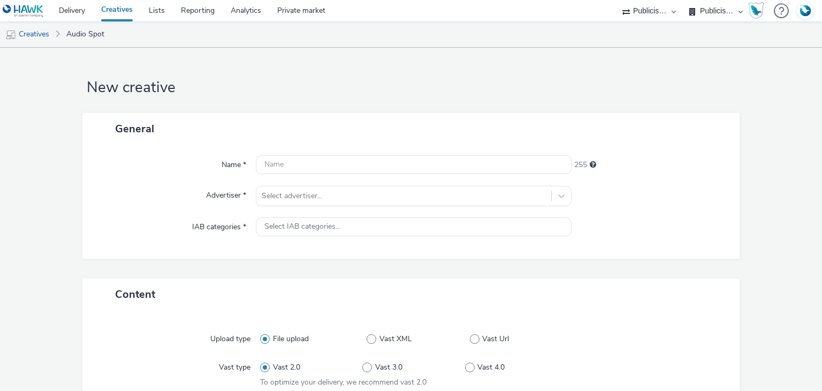
select select "d07aba32-d775-4fed-a722-f10c6504dd64"
select select "f97d6638-e0a1-4f7a-bf46-55015878e29e"
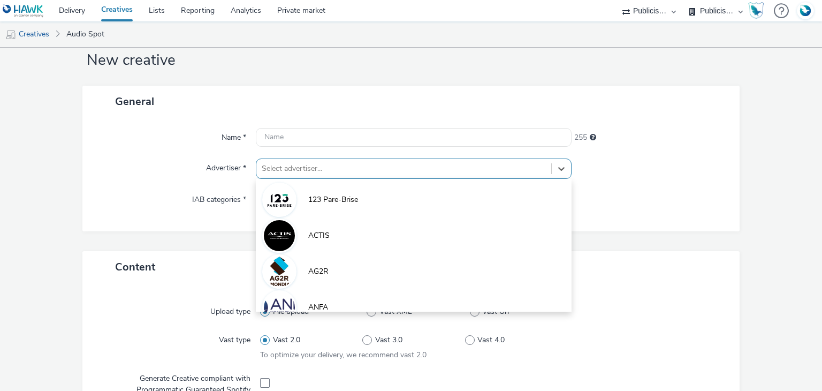
click at [316, 179] on div "option 123 Pare-Brise focused, 1 of 10. 10 results available. Use Up and Down t…" at bounding box center [413, 168] width 315 height 20
paste input "interm"
type input "interm"
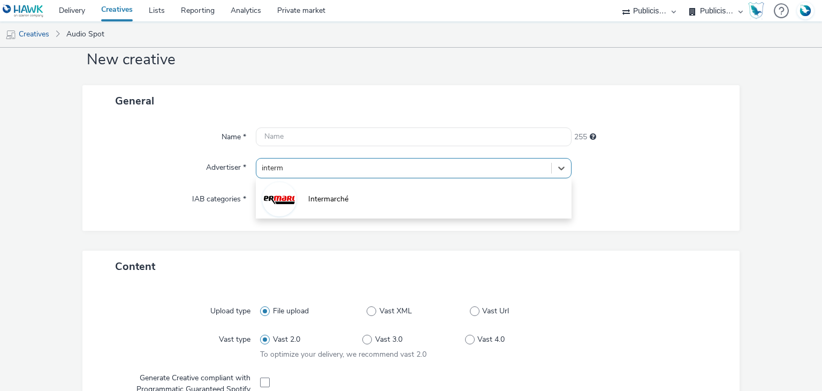
click at [316, 199] on span "Intermarché" at bounding box center [328, 199] width 40 height 11
type input "[URL][DOMAIN_NAME]"
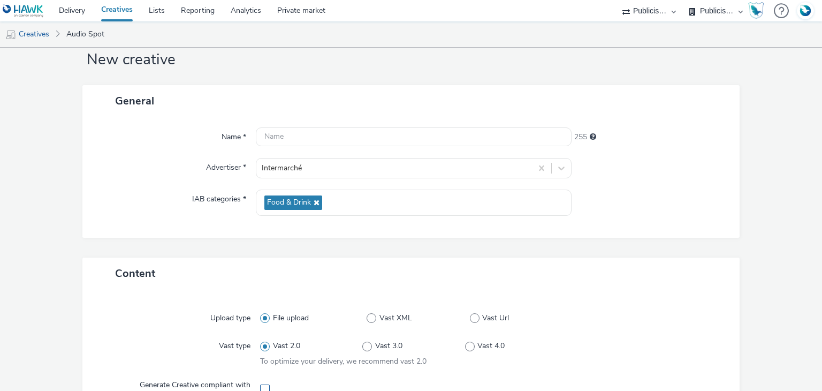
click at [263, 388] on span at bounding box center [265, 389] width 10 height 10
checkbox input "true"
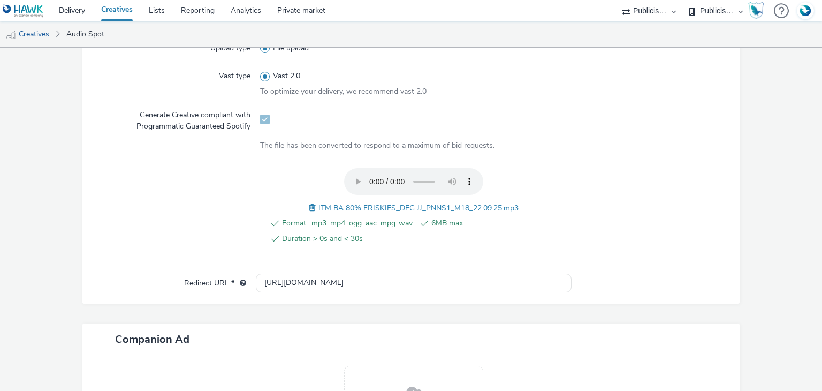
scroll to position [427, 0]
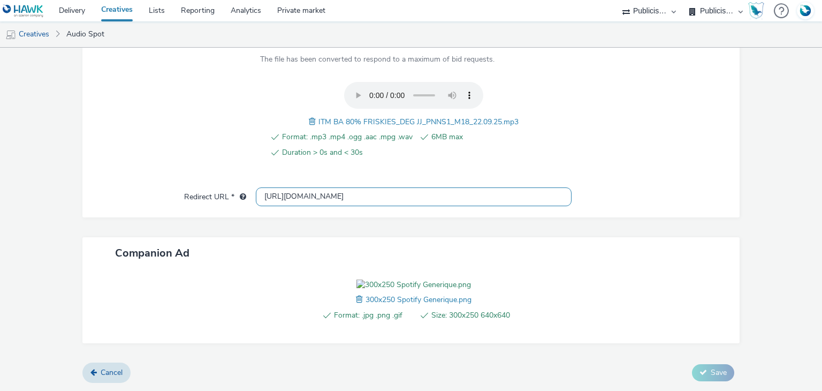
click at [318, 187] on input "[URL][DOMAIN_NAME]" at bounding box center [413, 196] width 315 height 19
paste input "s://[DOMAIN_NAME]/ddm/trackclk/N1477227.5175845SPOTIFY/B34019909.428638497;dc_t…"
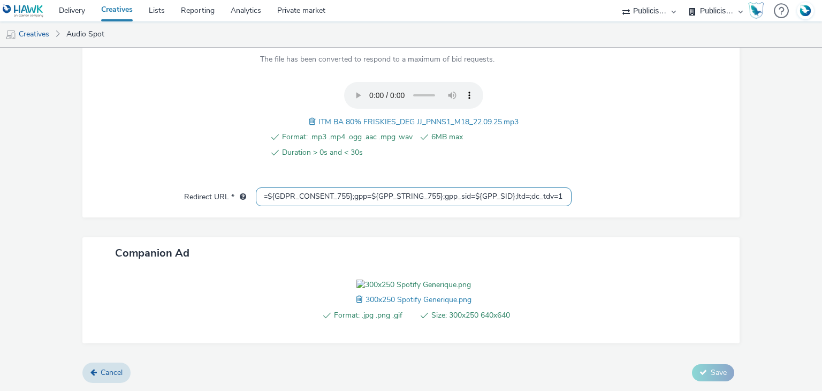
type input "https://[DOMAIN_NAME]/ddm/trackclk/N1477227.5175845SPOTIFY/B34019909.428638497;…"
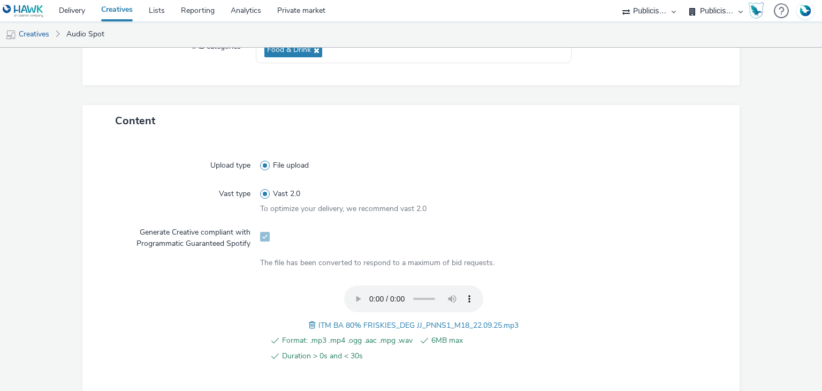
scroll to position [230, 0]
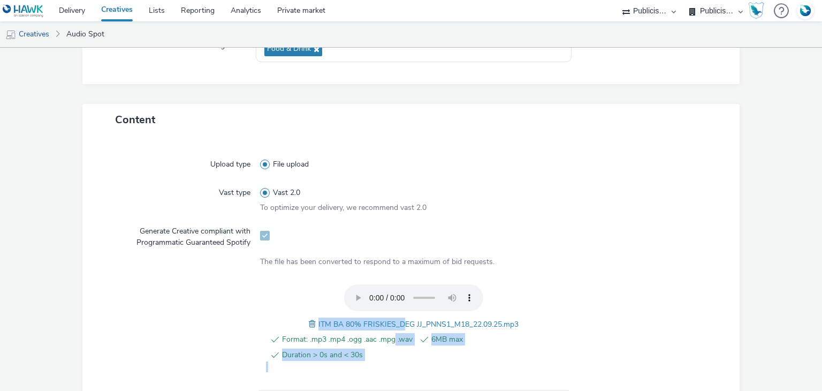
drag, startPoint x: 389, startPoint y: 331, endPoint x: 400, endPoint y: 319, distance: 16.7
click at [400, 319] on div "Format: .mp3 .mp4 .ogg .aac .mpg .wav 6MB max Duration > 0s and < 30s ITM BA 80…" at bounding box center [413, 328] width 307 height 88
click at [400, 319] on span "ITM BA 80% FRISKIES_DEG JJ_PNNS1_M18_22.09.25.mp3" at bounding box center [418, 324] width 200 height 10
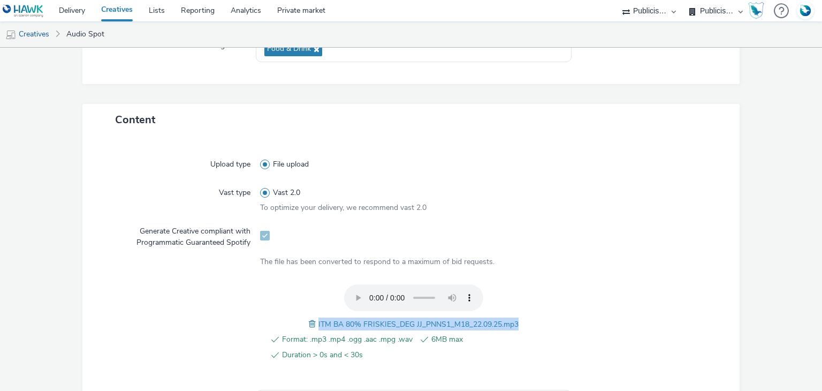
click at [400, 319] on span "ITM BA 80% FRISKIES_DEG JJ_PNNS1_M18_22.09.25.mp3" at bounding box center [418, 324] width 200 height 10
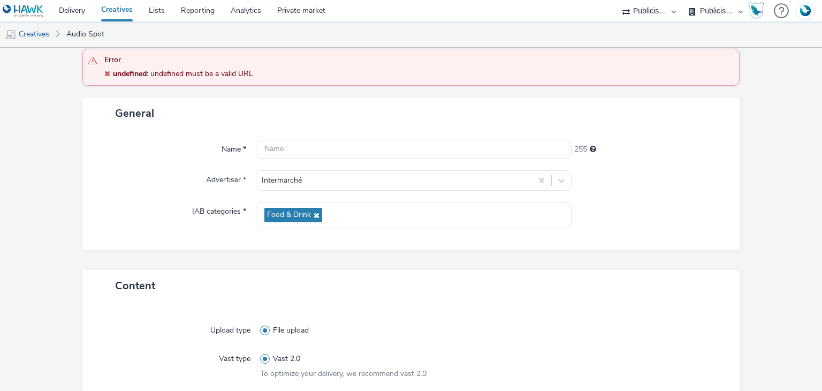
scroll to position [55, 0]
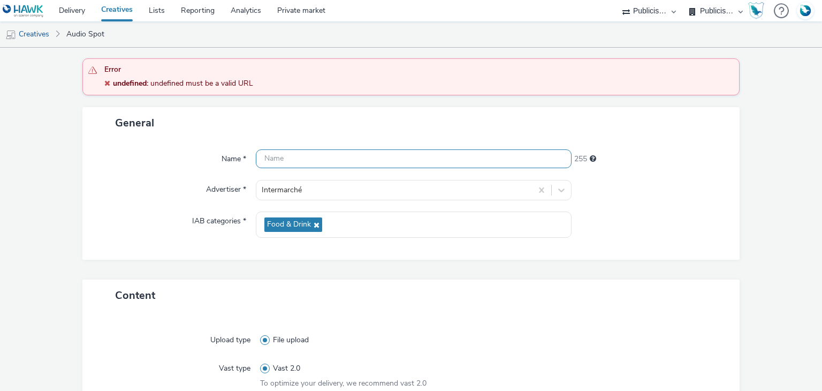
click at [327, 159] on input "text" at bounding box center [413, 158] width 315 height 19
paste input "ITM BA 80% FRISKIES_DEG JJ_PNNS1_M18_22.09.25.mp3"
paste input "_Spotify"
type input "ITM BA 80% FRISKIES_DEG JJ_PNNS1_M18_22.09.25_Spotify"
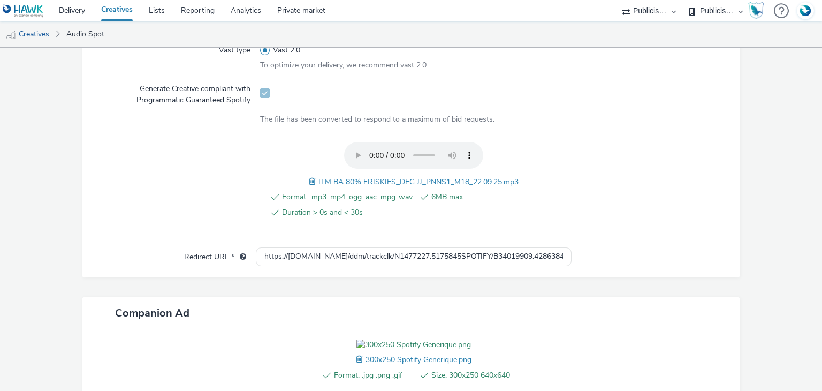
scroll to position [492, 0]
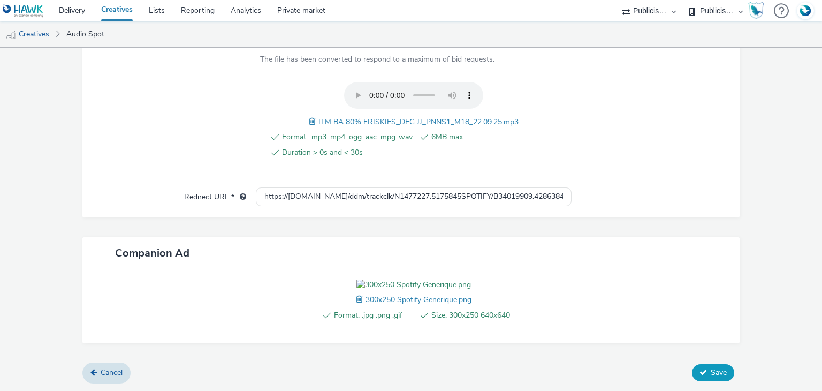
click at [710, 367] on span "Save" at bounding box center [718, 372] width 16 height 10
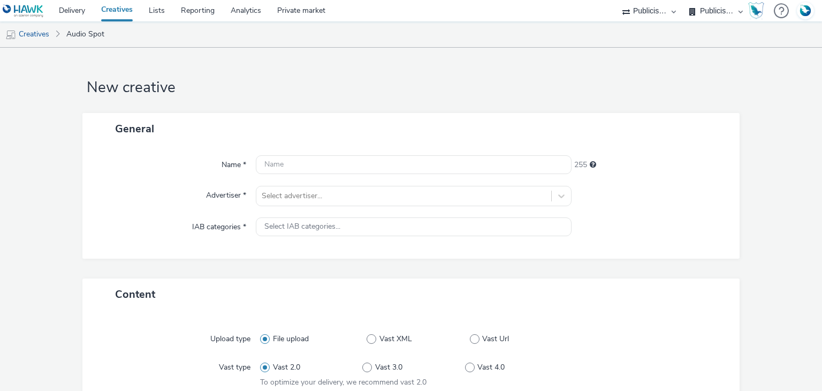
select select "d07aba32-d775-4fed-a722-f10c6504dd64"
select select "f97d6638-e0a1-4f7a-bf46-55015878e29e"
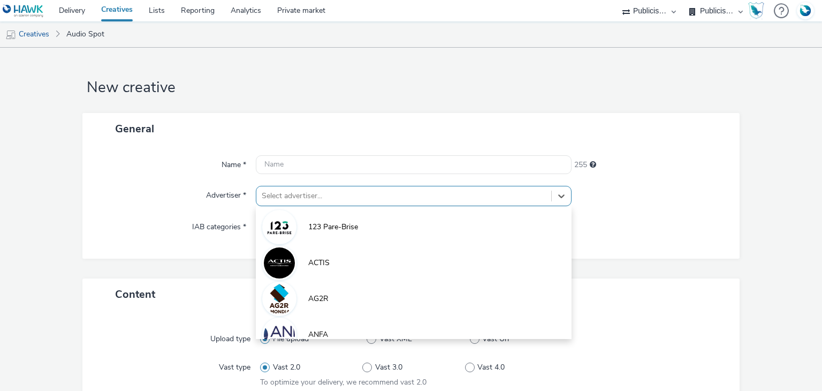
scroll to position [28, 0]
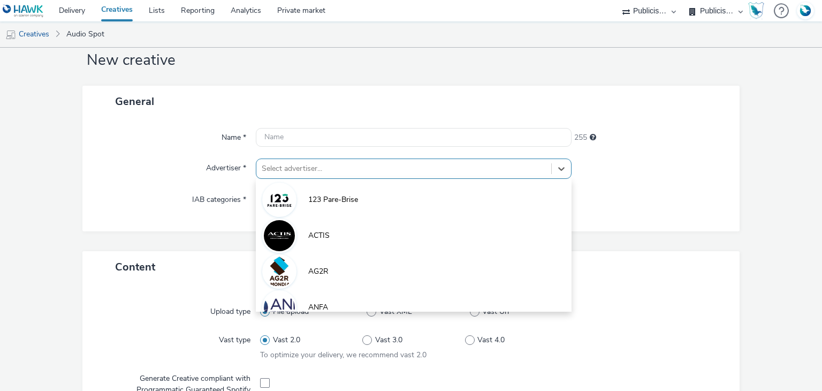
click at [320, 179] on div "option 123 Pare-Brise focused, 1 of 10. 10 results available. Use Up and Down t…" at bounding box center [413, 168] width 315 height 20
paste input "interm"
type input "interm"
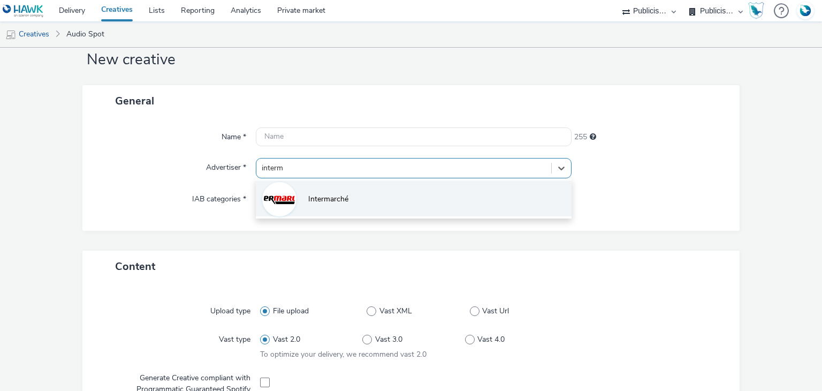
click at [329, 186] on li "Intermarché" at bounding box center [413, 198] width 315 height 36
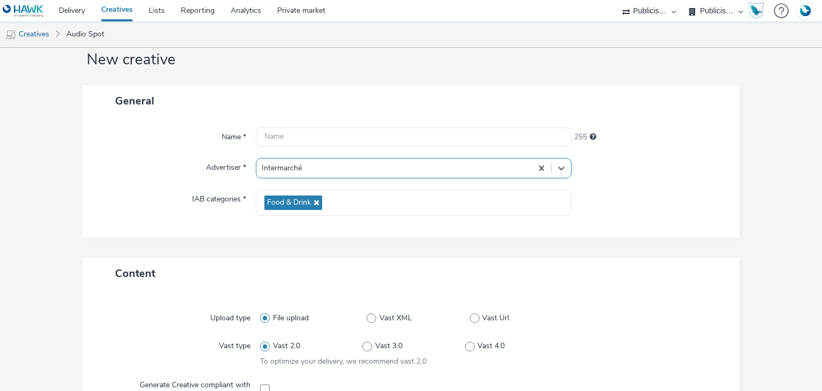
type input "[URL][DOMAIN_NAME]"
click at [263, 384] on span at bounding box center [265, 389] width 10 height 10
checkbox input "true"
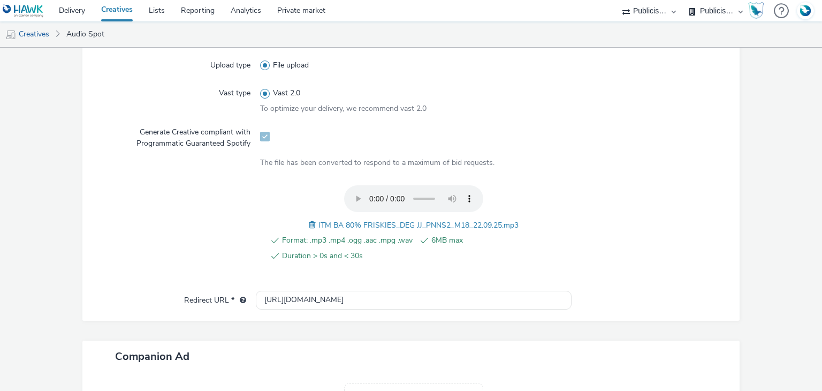
scroll to position [427, 0]
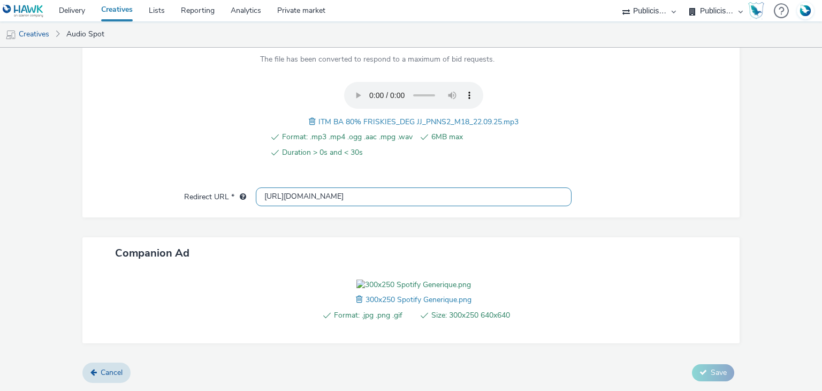
click at [327, 187] on input "[URL][DOMAIN_NAME]" at bounding box center [413, 196] width 315 height 19
paste input "s://[DOMAIN_NAME]/ddm/trackclk/N1477227.5175845SPOTIFY/B34019909.428638497;dc_t…"
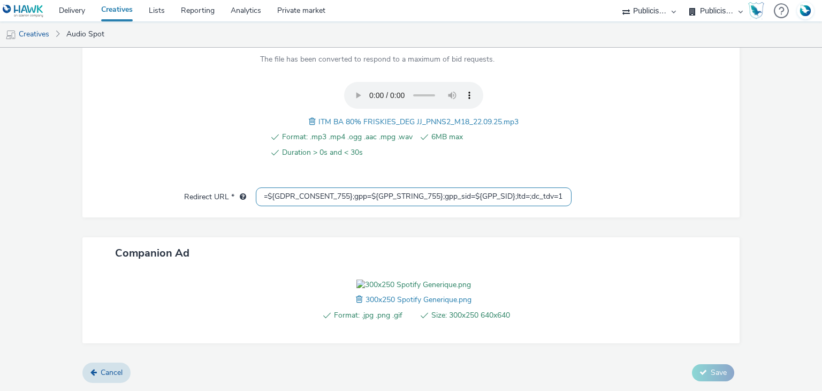
type input "https://[DOMAIN_NAME]/ddm/trackclk/N1477227.5175845SPOTIFY/B34019909.428638497;…"
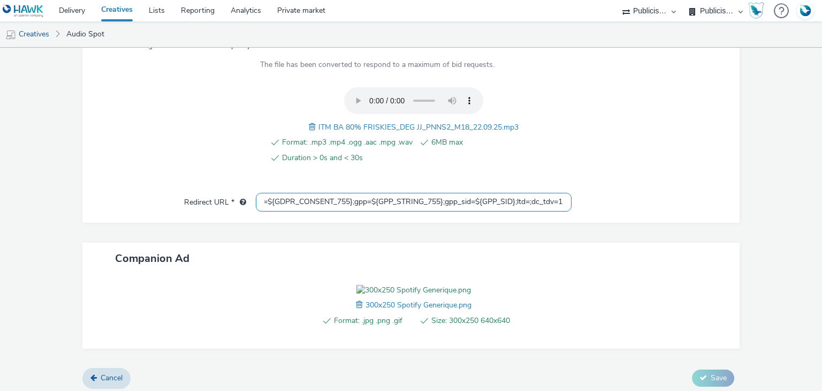
scroll to position [0, 0]
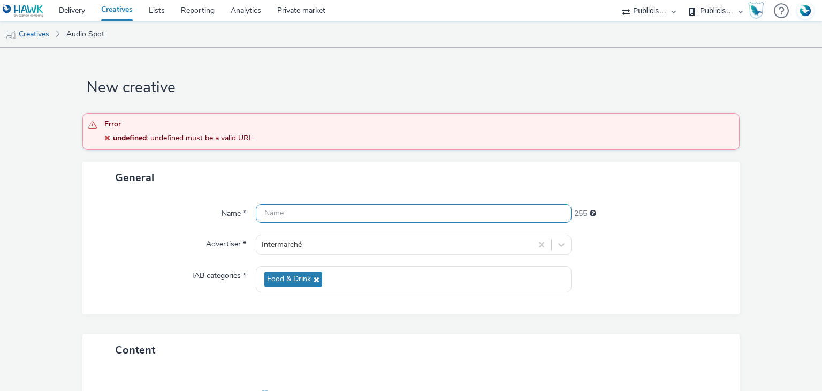
click at [374, 217] on input "text" at bounding box center [413, 213] width 315 height 19
paste input "ITM BA 80% FRISKIES_DEG JJ_PNNS1_M18_22.09.25.mp3"
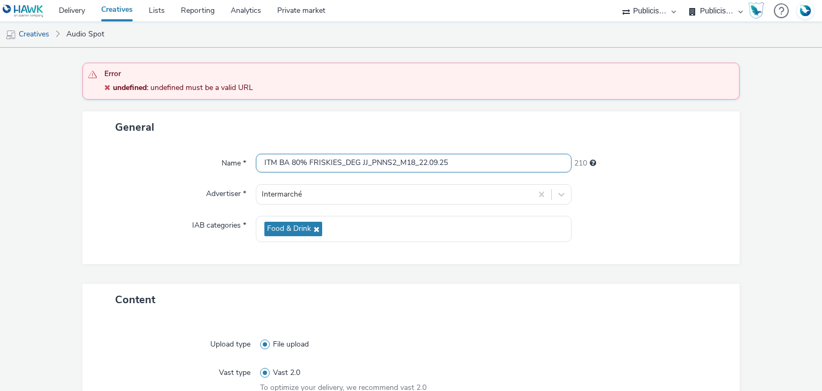
scroll to position [28, 0]
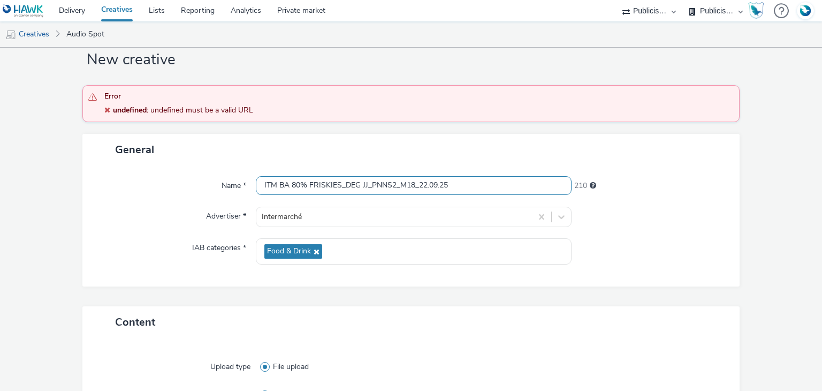
click at [497, 181] on input "ITM BA 80% FRISKIES_DEG JJ_PNNS2_M18_22.09.25" at bounding box center [413, 185] width 315 height 19
paste input "_Spotify"
type input "ITM BA 80% FRISKIES_DEG JJ_PNNS2_M18_22.09.25_Spotify"
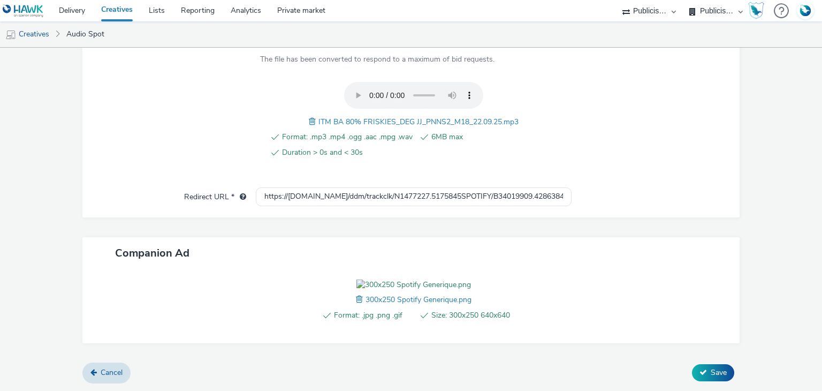
scroll to position [492, 0]
click at [710, 371] on span "Save" at bounding box center [718, 372] width 16 height 10
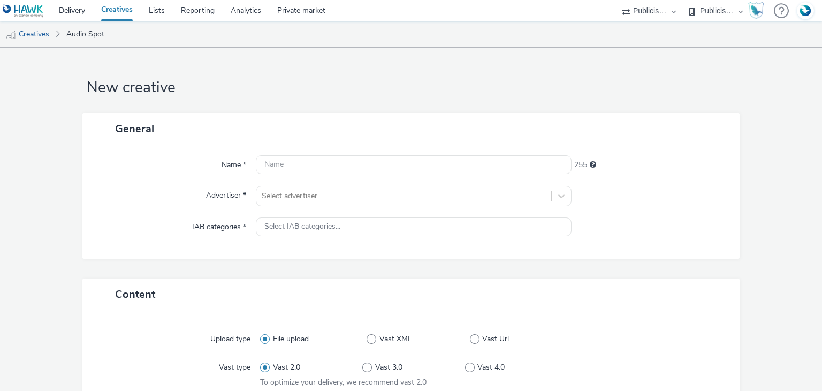
select select "d07aba32-d775-4fed-a722-f10c6504dd64"
select select "f97d6638-e0a1-4f7a-bf46-55015878e29e"
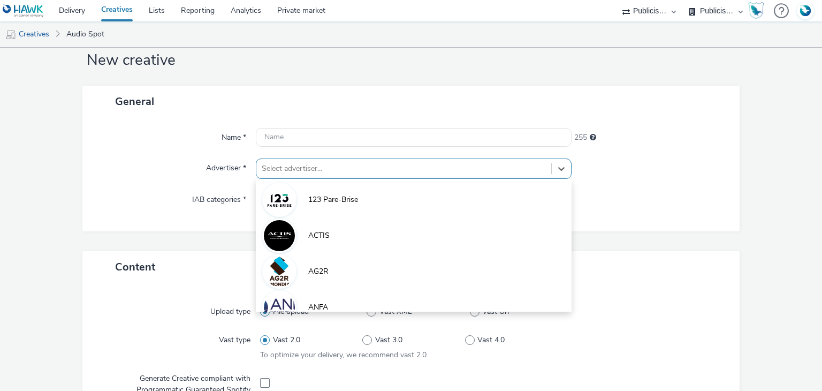
click at [315, 179] on div "option 123 Pare-Brise focused, 1 of 10. 10 results available. Use Up and Down t…" at bounding box center [413, 168] width 315 height 20
paste input "interm"
type input "interm"
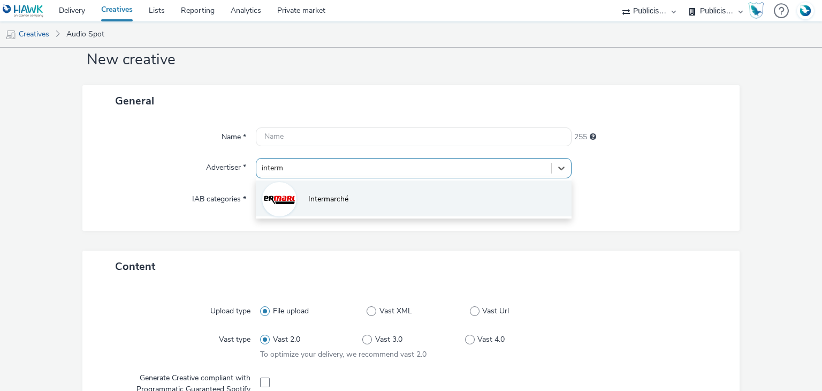
click at [308, 203] on span "Intermarché" at bounding box center [328, 199] width 40 height 11
type input "[URL][DOMAIN_NAME]"
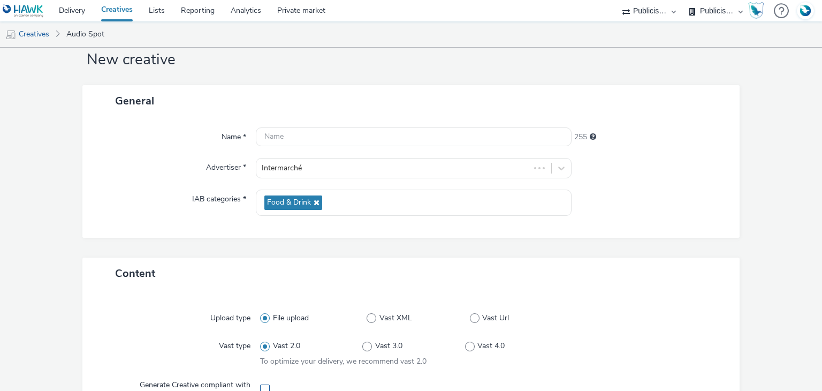
click at [262, 386] on span at bounding box center [265, 389] width 10 height 10
checkbox input "true"
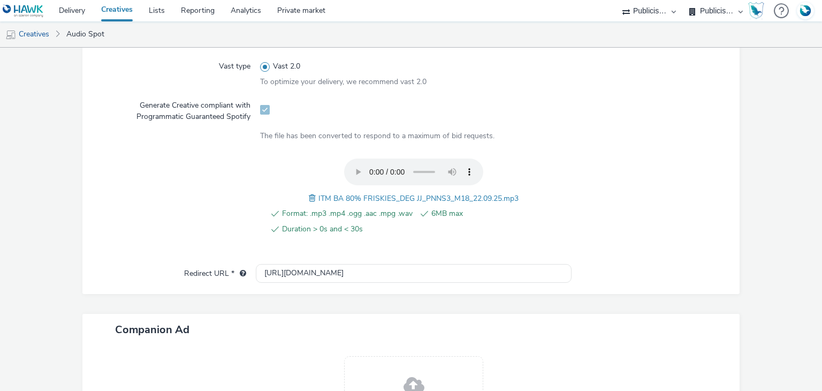
scroll to position [427, 0]
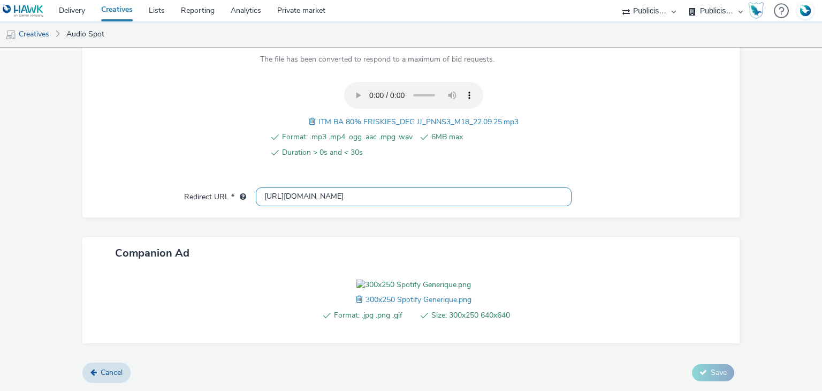
click at [311, 187] on input "[URL][DOMAIN_NAME]" at bounding box center [413, 196] width 315 height 19
paste input "s://[DOMAIN_NAME]/ddm/trackclk/N1477227.5175845SPOTIFY/B34019909.428638497;dc_t…"
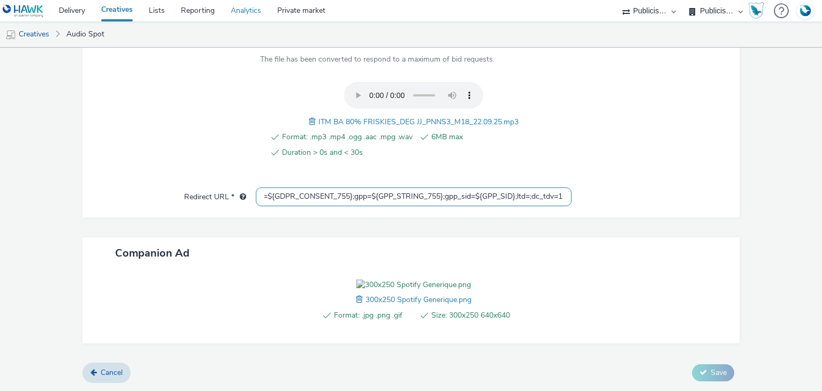
type input "https://[DOMAIN_NAME]/ddm/trackclk/N1477227.5175845SPOTIFY/B34019909.428638497;…"
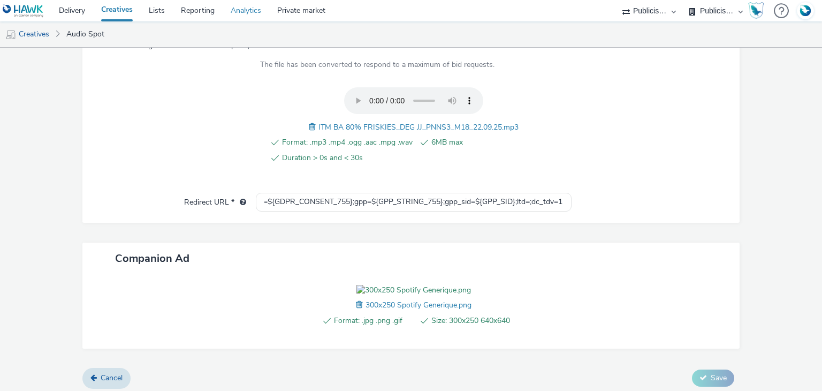
scroll to position [0, 0]
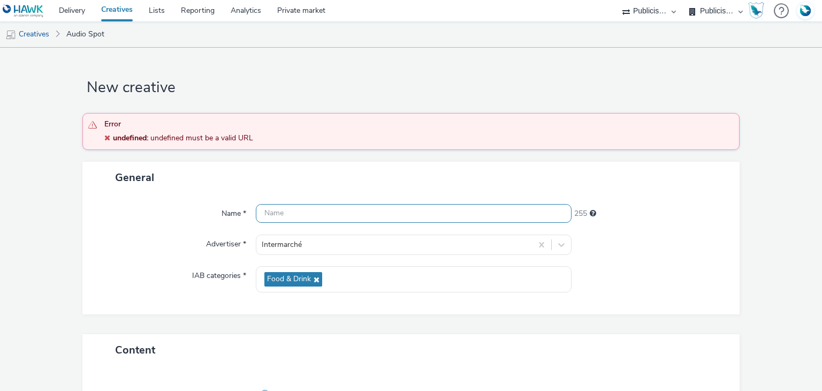
paste input "ITM BA 80% FRISKIES_DEG JJ_PNNS1_M18_22.09.25.mp3"
click at [359, 217] on input "ITM BA 80% FRISKIES_DEG JJ_PNNS1_M18_22.09.25.mp3" at bounding box center [413, 213] width 315 height 19
paste input "_Spotify"
click at [501, 218] on input "ITM BA 80% FRISKIES_DEG JJ_PNNS3_M18_22.09.25" at bounding box center [413, 213] width 315 height 19
type input "ITM BA 80% FRISKIES_DEG JJ_PNNS3_M18_22.09.25_Spotify"
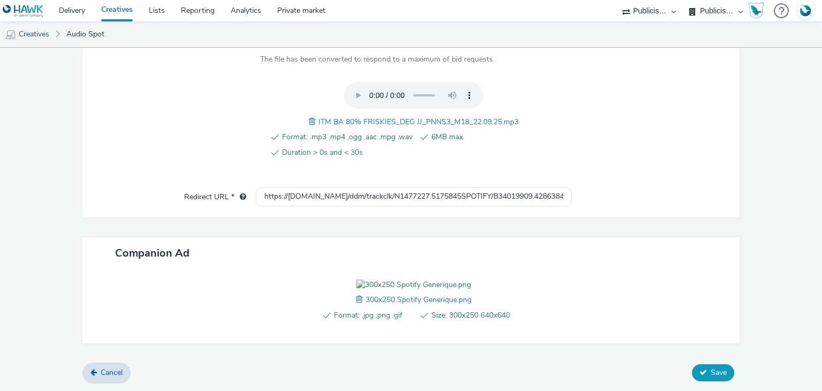
click at [710, 370] on span "Save" at bounding box center [718, 372] width 16 height 10
